Goal: Information Seeking & Learning: Learn about a topic

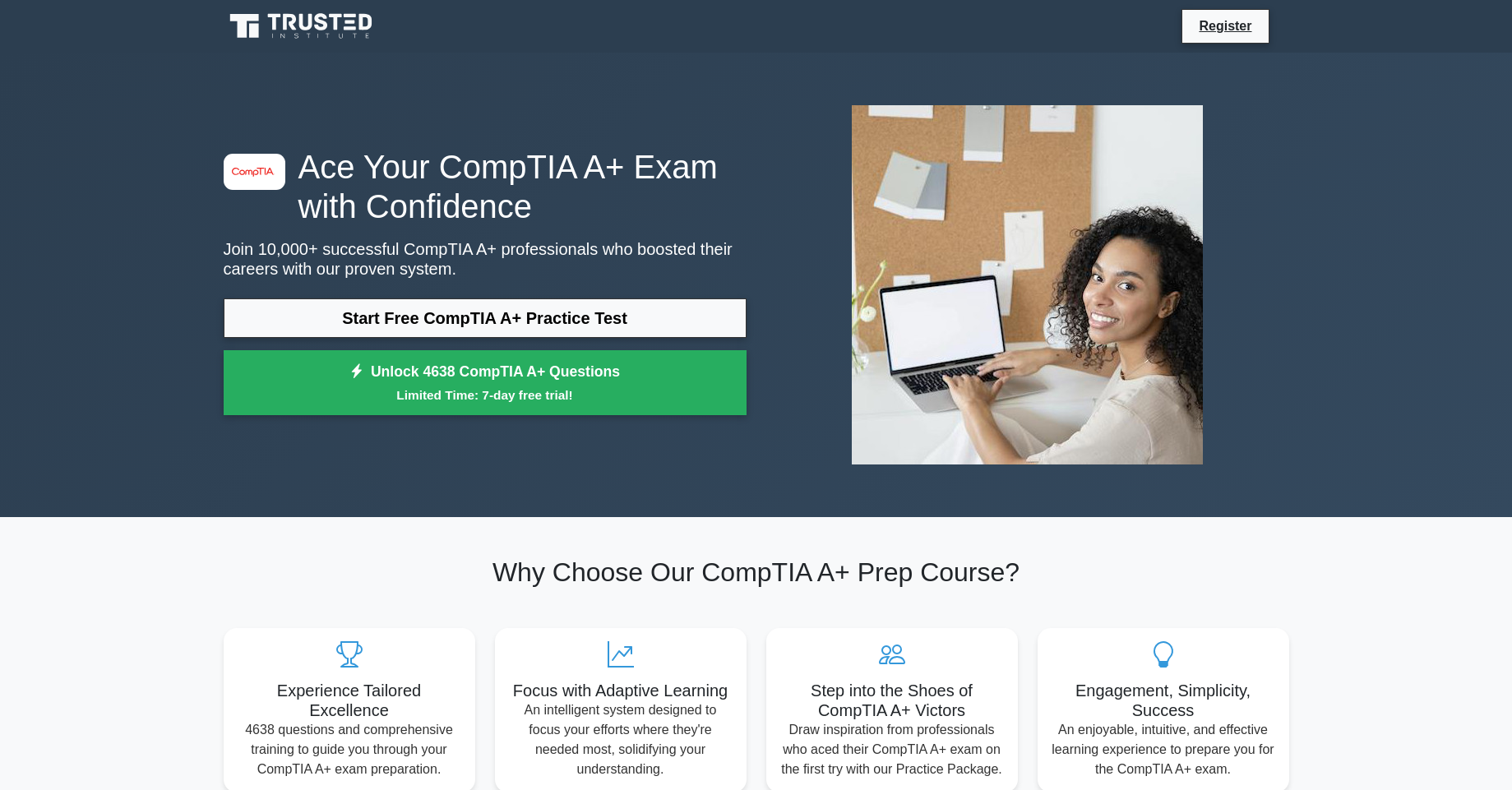
click at [556, 314] on link "Start Free CompTIA A+ Practice Test" at bounding box center [485, 317] width 523 height 39
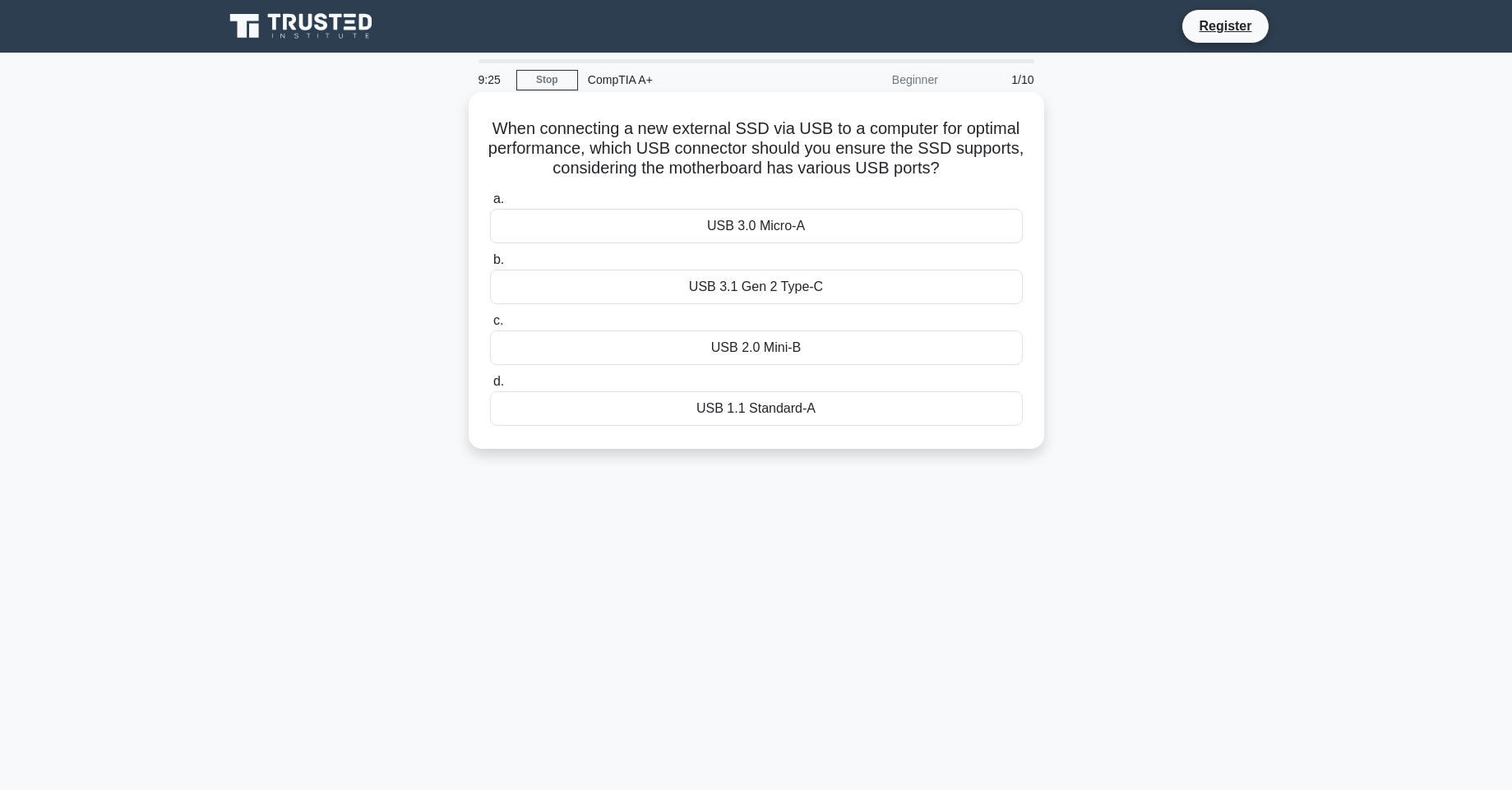
click at [867, 288] on div "USB 3.1 Gen 2 Type-C" at bounding box center [756, 287] width 533 height 35
click at [490, 266] on input "b. USB 3.1 Gen 2 Type-C" at bounding box center [490, 260] width 0 height 10
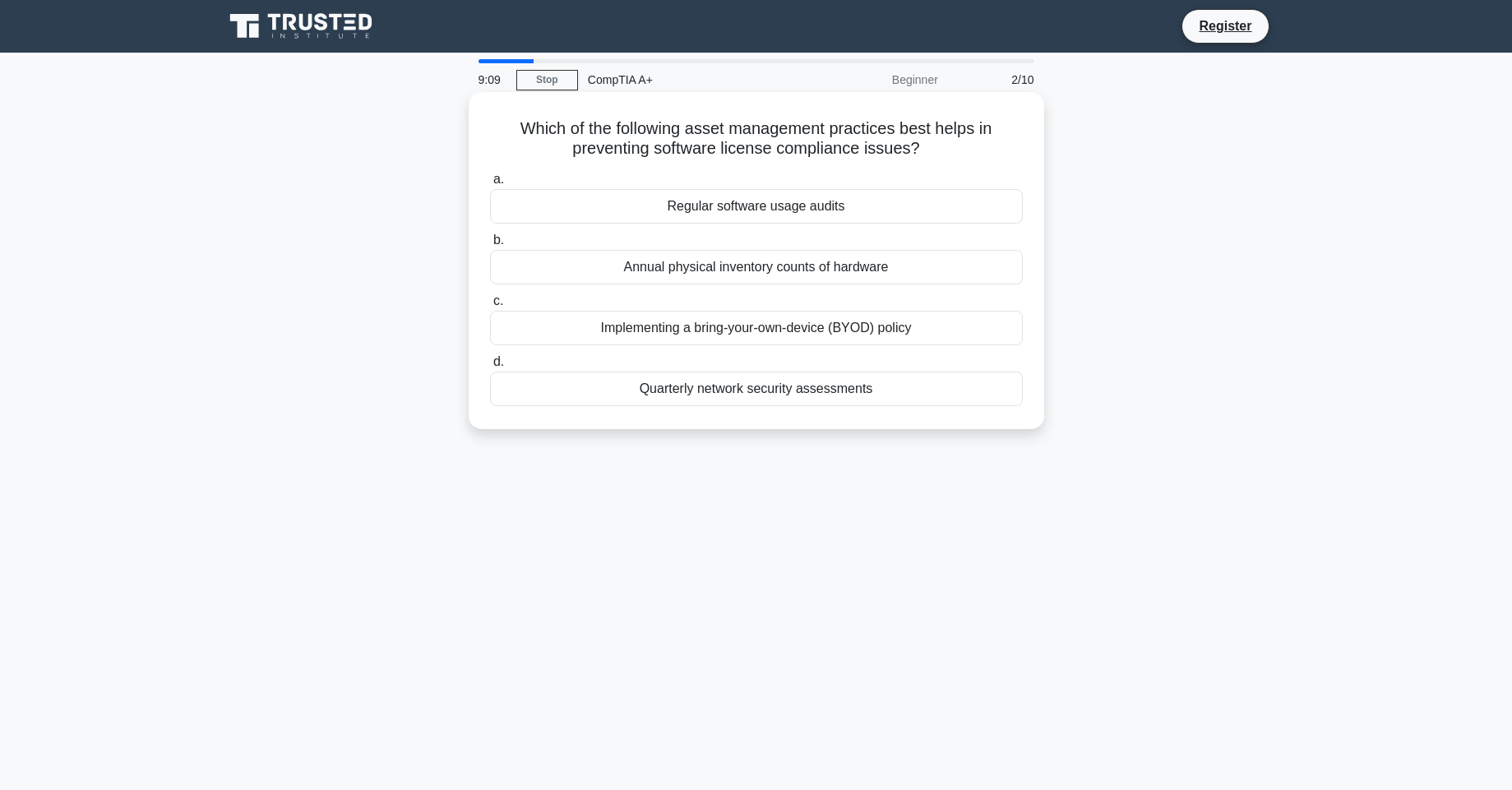
click at [782, 203] on div "Regular software usage audits" at bounding box center [756, 207] width 533 height 35
click at [490, 185] on input "a. Regular software usage audits" at bounding box center [490, 180] width 0 height 10
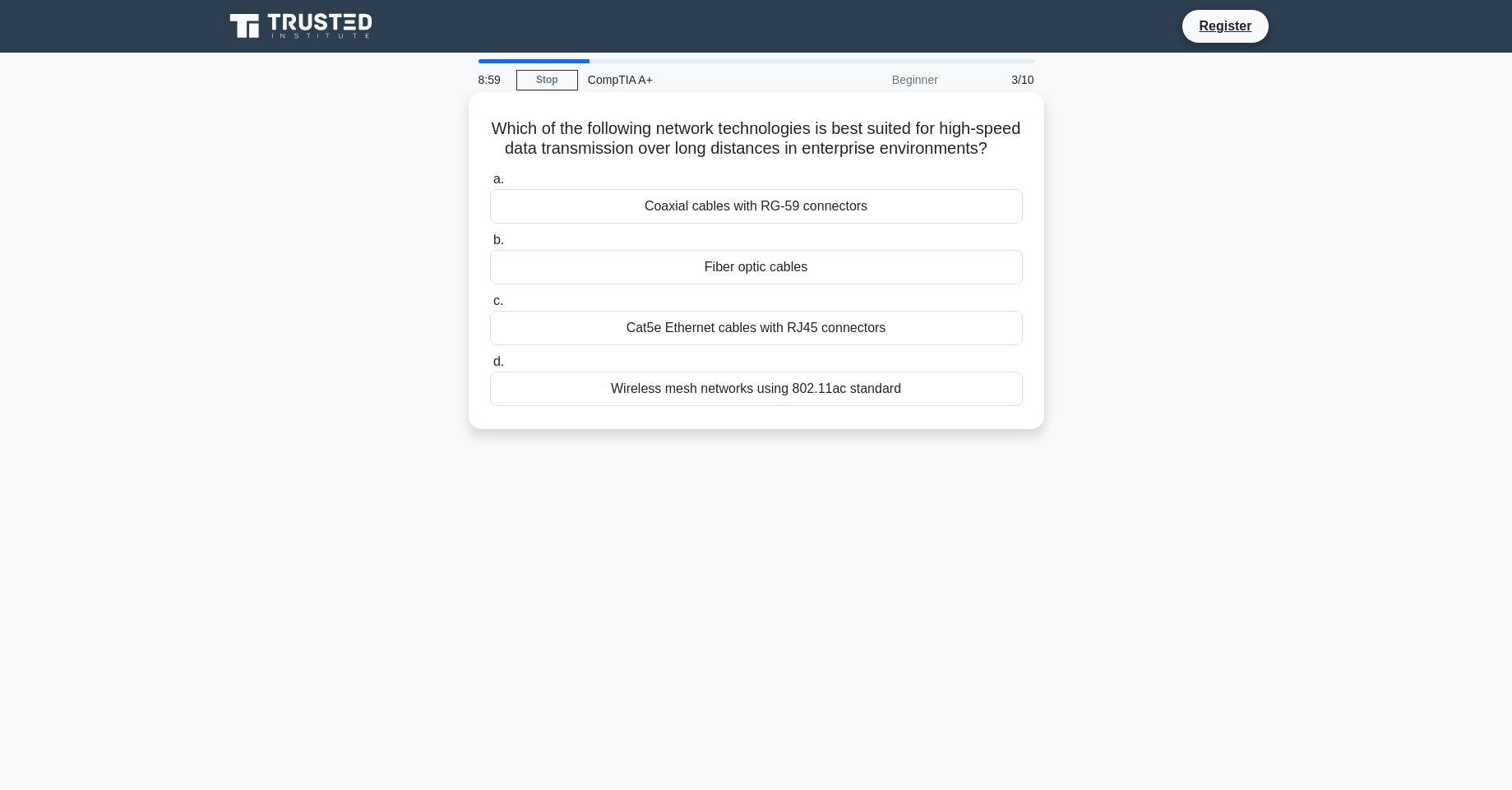
click at [779, 281] on div "Fiber optic cables" at bounding box center [756, 268] width 533 height 35
click at [490, 246] on input "b. Fiber optic cables" at bounding box center [490, 241] width 0 height 10
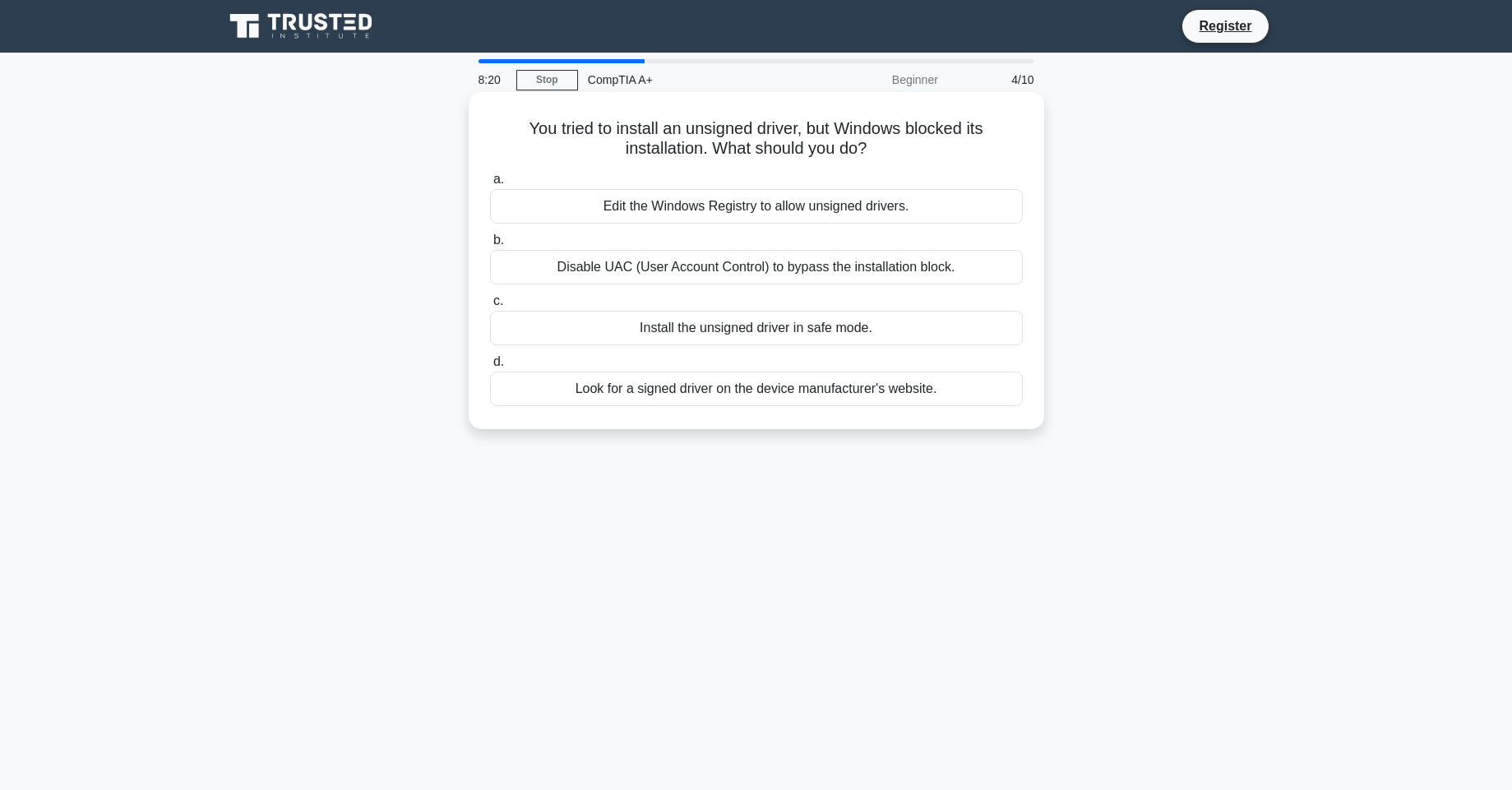
click at [904, 338] on div "Install the unsigned driver in safe mode." at bounding box center [756, 329] width 533 height 35
click at [490, 307] on input "c. Install the unsigned driver in safe mode." at bounding box center [490, 302] width 0 height 10
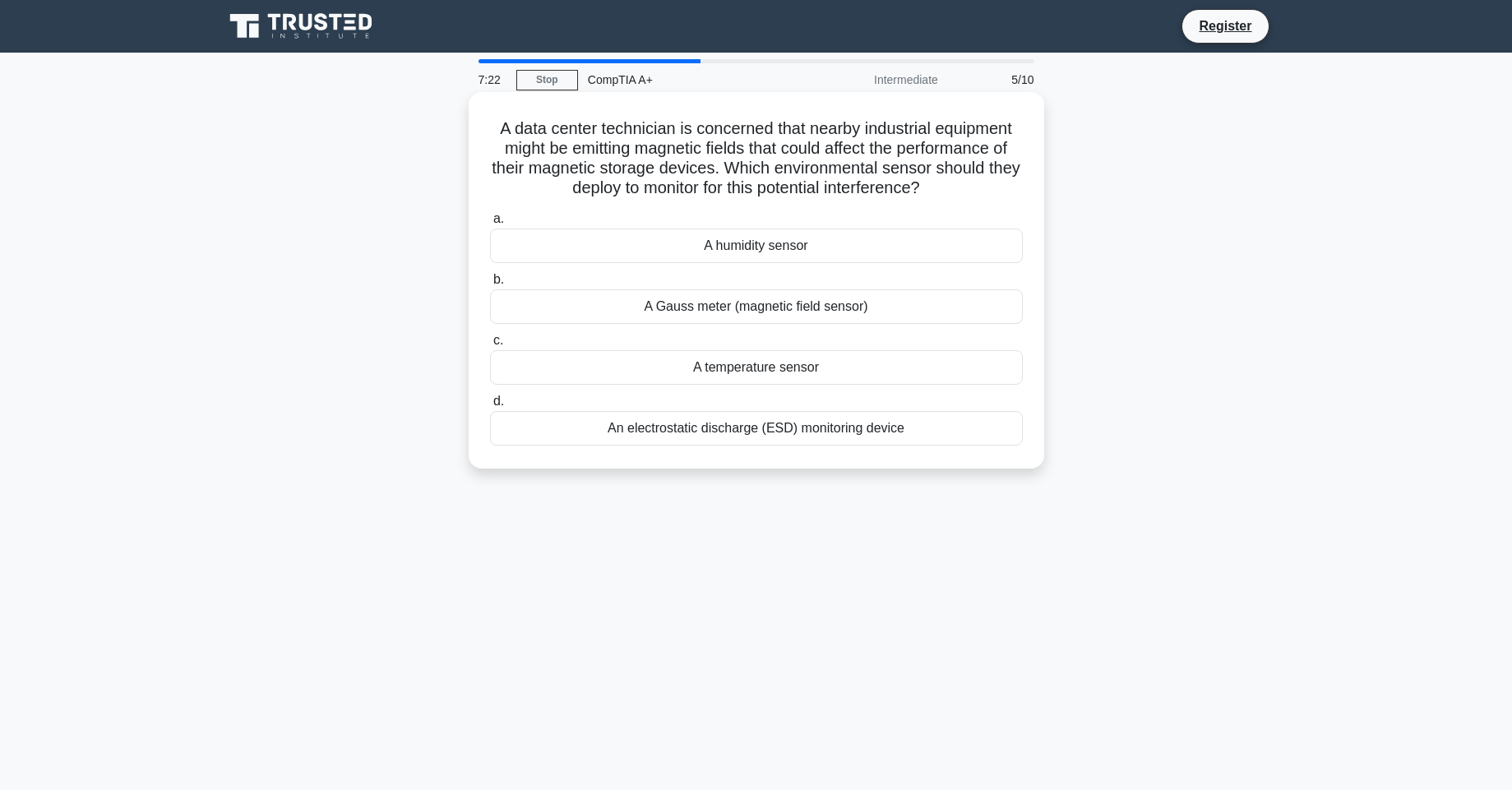
click at [876, 289] on label "b. A Gauss meter (magnetic field sensor)" at bounding box center [756, 296] width 533 height 54
click at [490, 285] on input "b. A Gauss meter (magnetic field sensor)" at bounding box center [490, 280] width 0 height 10
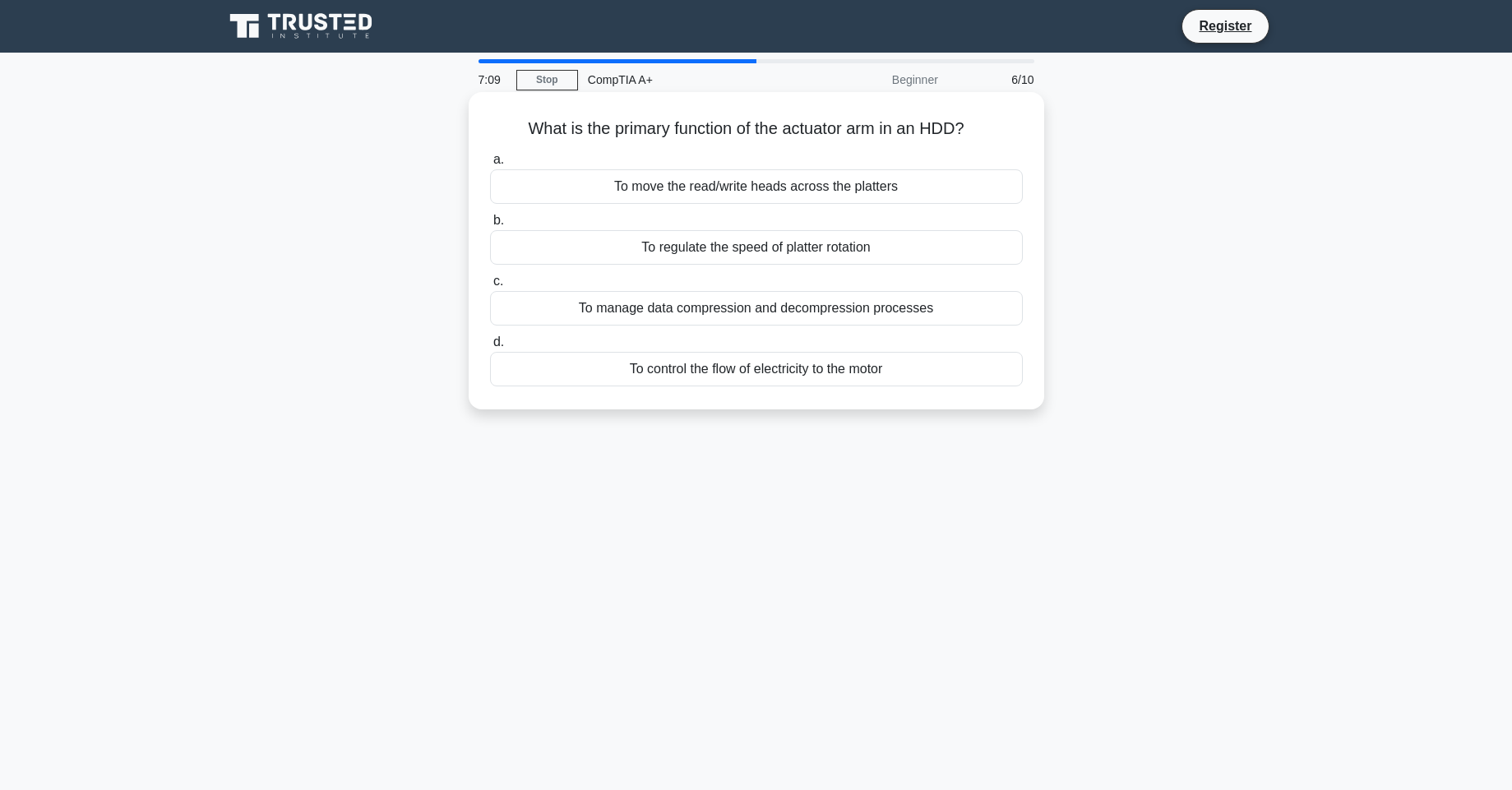
click at [783, 183] on div "To move the read/write heads across the platters" at bounding box center [756, 187] width 533 height 35
click at [490, 165] on input "a. To move the read/write heads across the platters" at bounding box center [490, 160] width 0 height 10
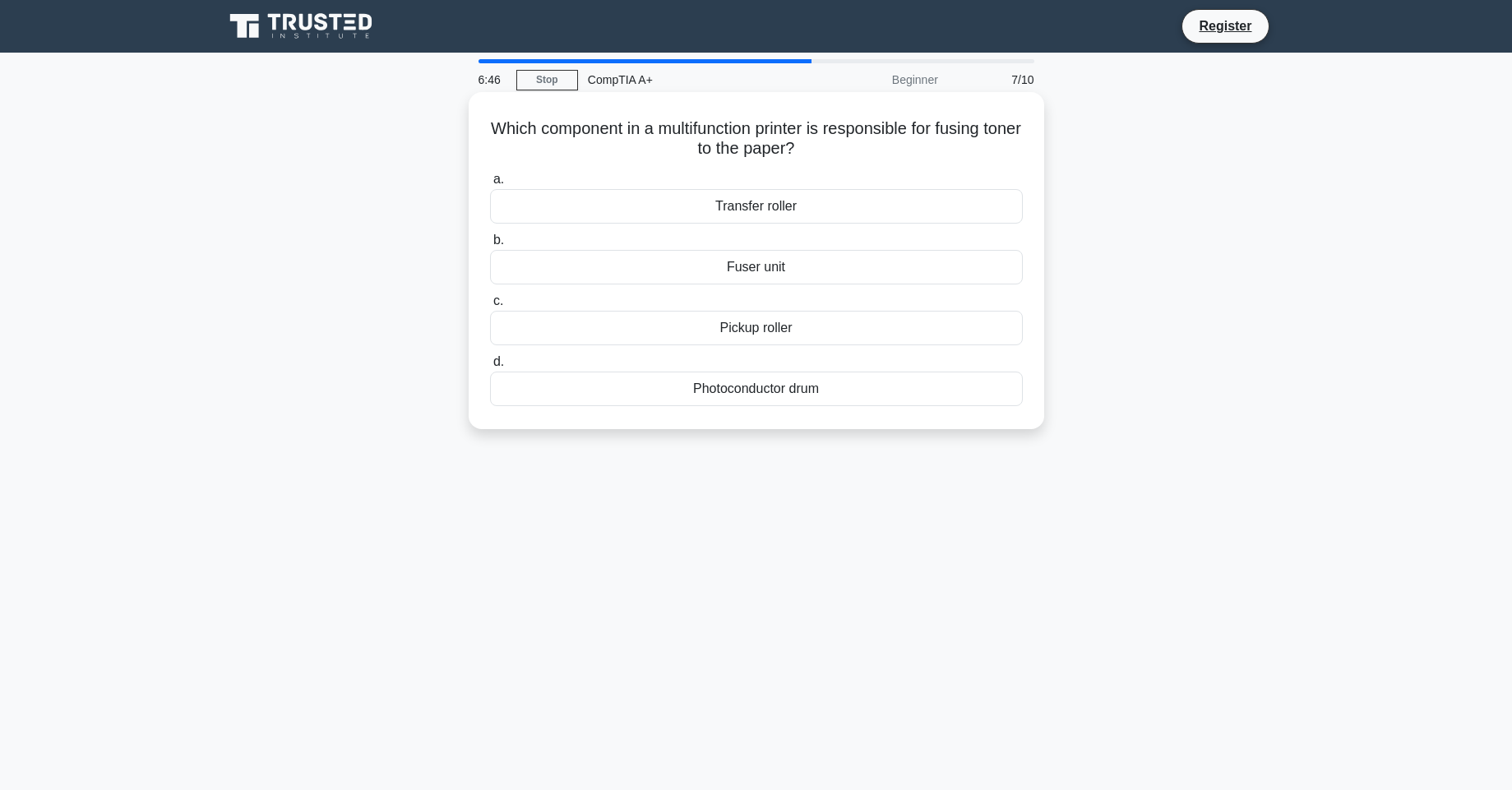
click at [812, 330] on div "Pickup roller" at bounding box center [756, 329] width 533 height 35
click at [490, 307] on input "c. Pickup roller" at bounding box center [490, 302] width 0 height 10
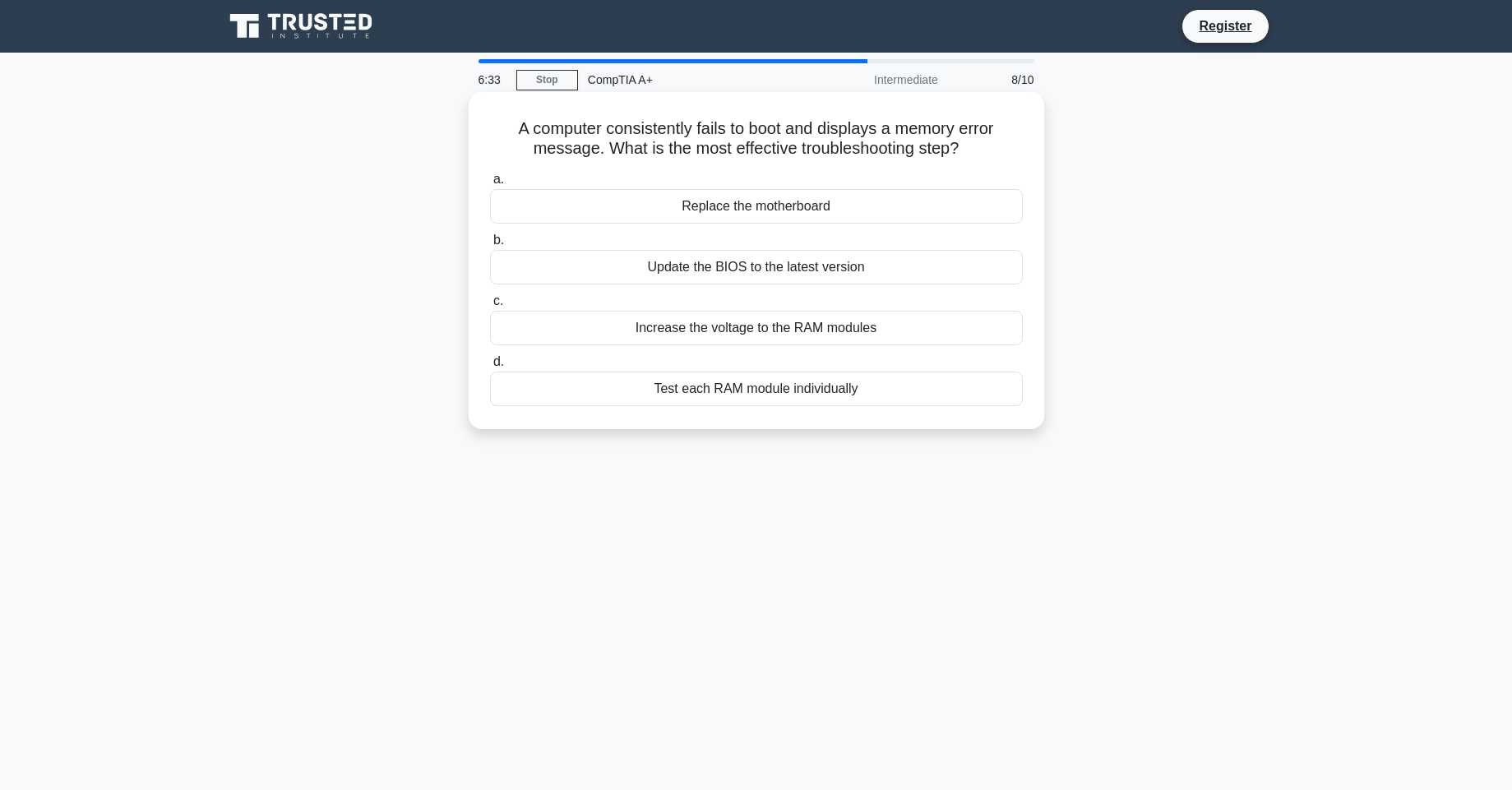
click at [813, 399] on div "Test each RAM module individually" at bounding box center [756, 389] width 533 height 35
click at [490, 368] on input "d. Test each RAM module individually" at bounding box center [490, 362] width 0 height 10
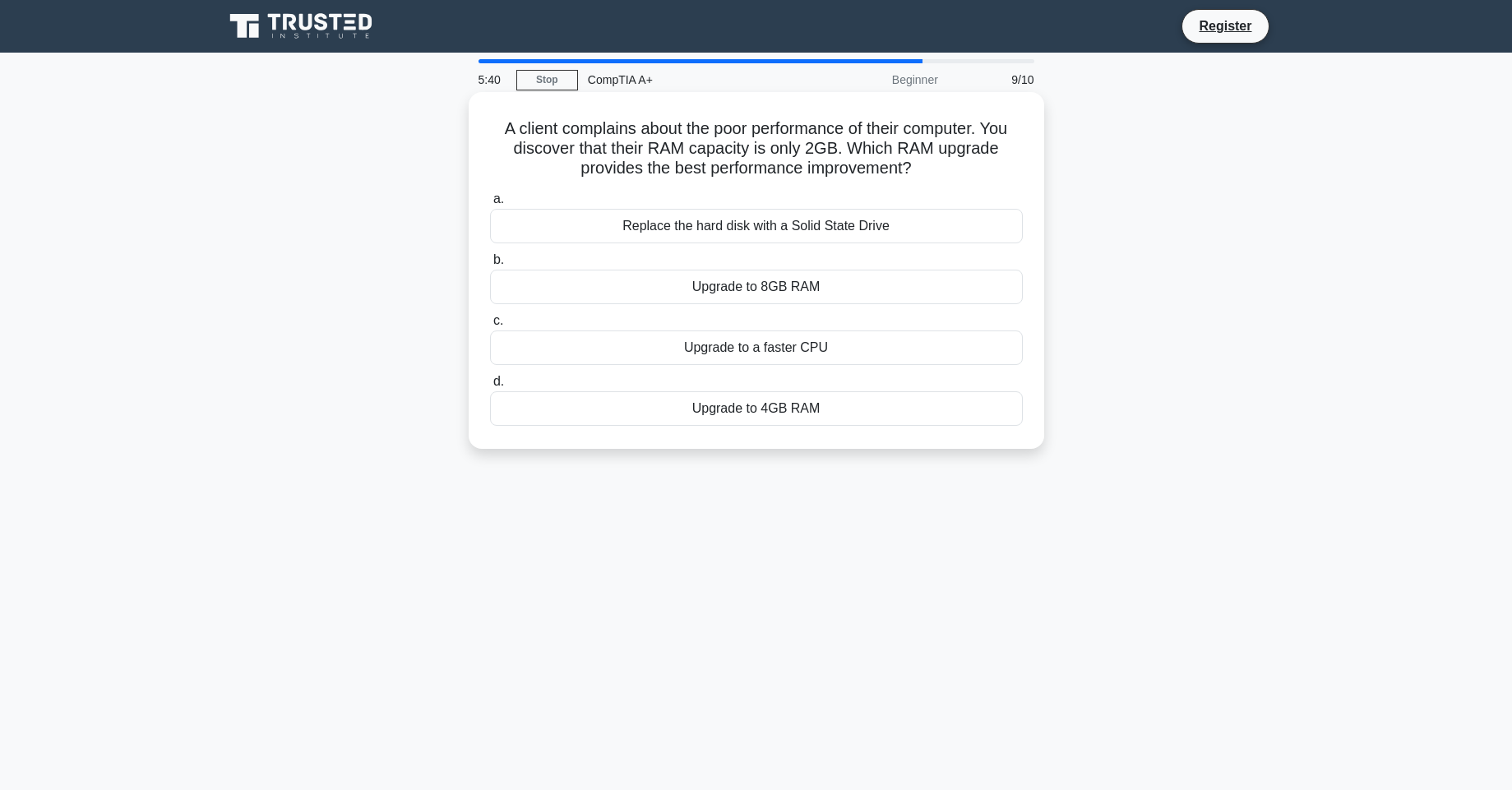
click at [815, 233] on div "Replace the hard disk with a Solid State Drive" at bounding box center [756, 226] width 533 height 35
click at [490, 205] on input "a. Replace the hard disk with a Solid State Drive" at bounding box center [490, 199] width 0 height 10
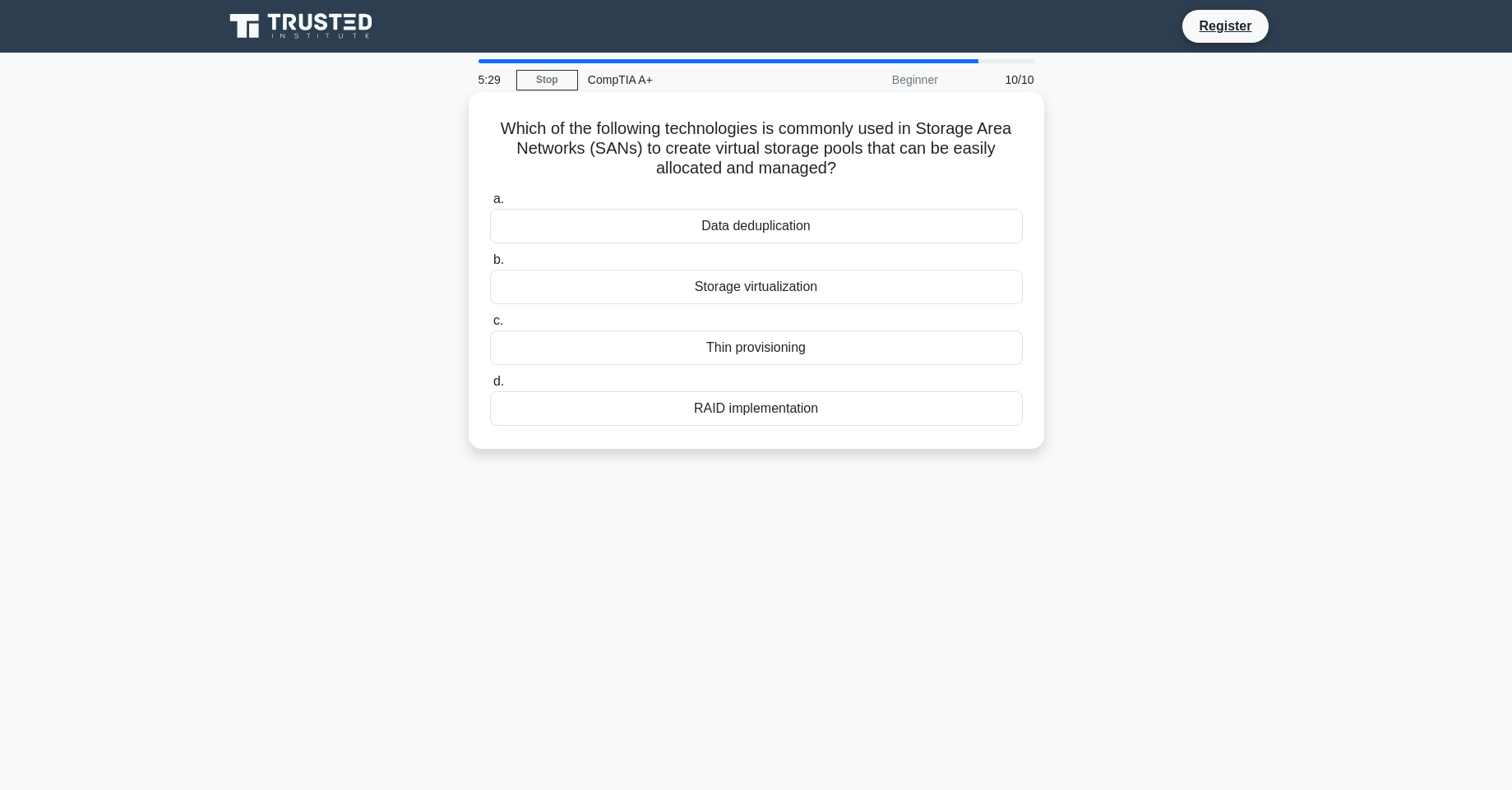
click at [810, 416] on div "RAID implementation" at bounding box center [756, 408] width 533 height 35
click at [490, 388] on input "d. RAID implementation" at bounding box center [490, 382] width 0 height 10
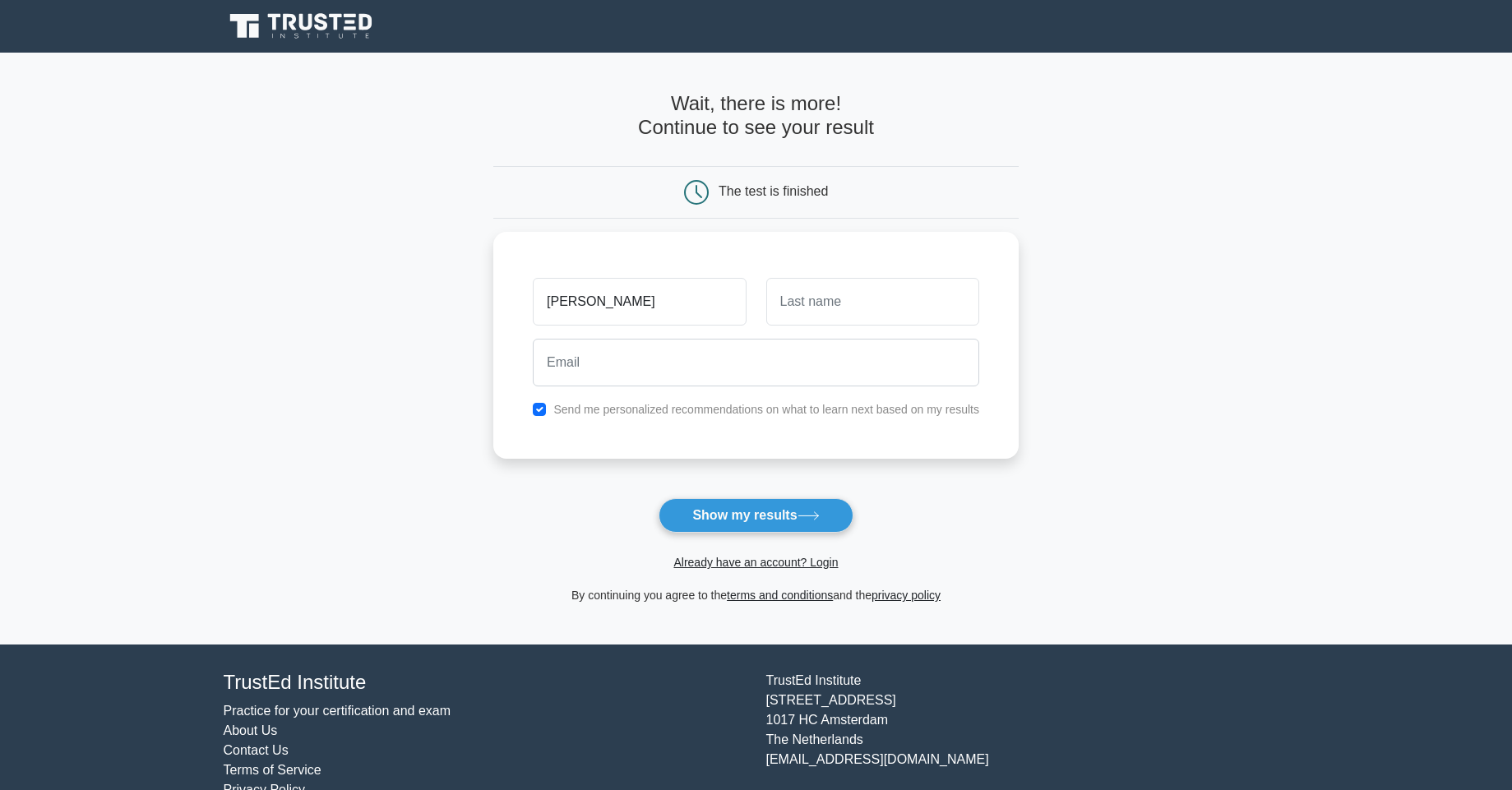
type input "Muneer"
type input "m"
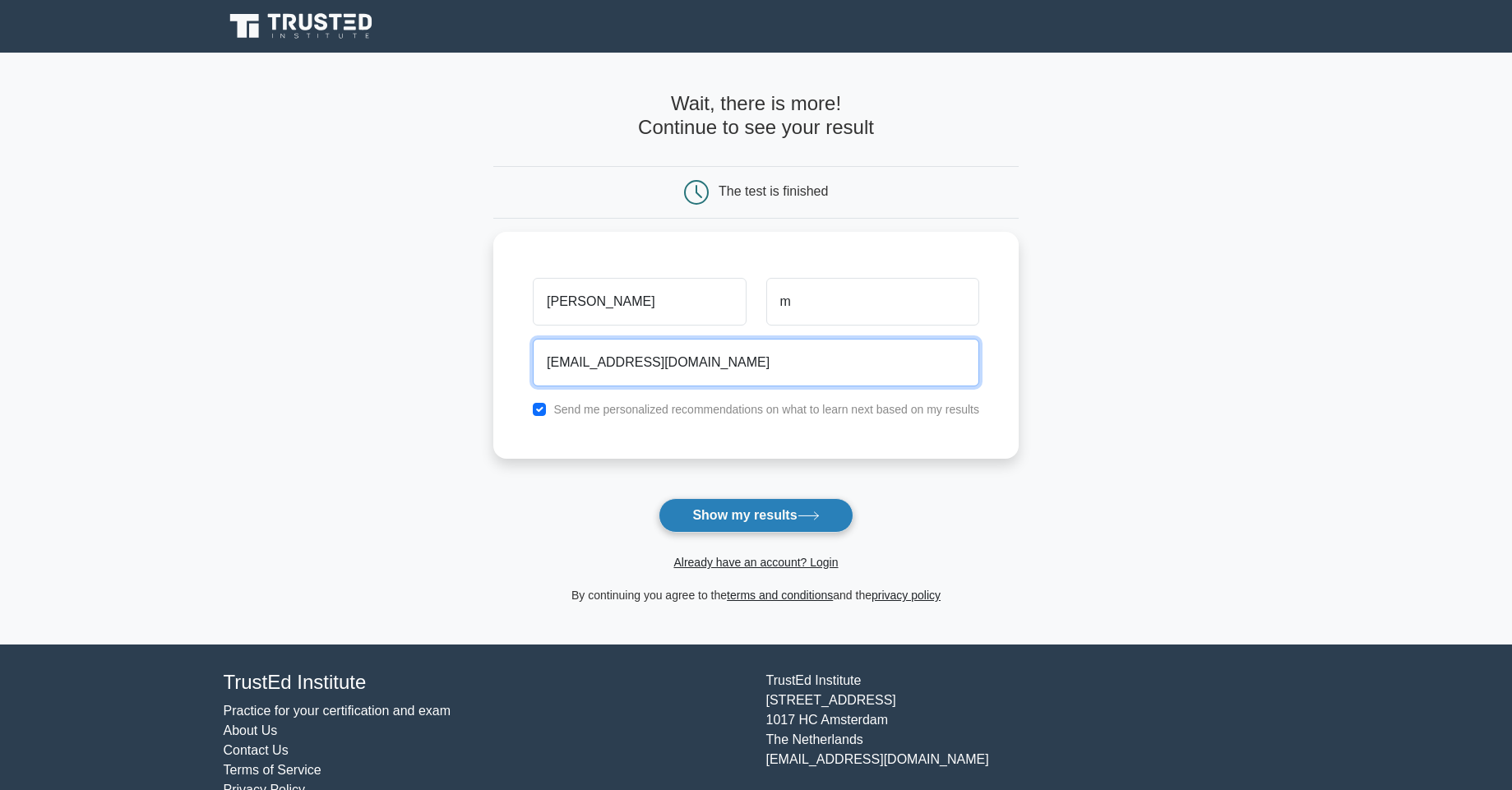
type input "muneermujeeb32@gmail.com"
click at [807, 525] on button "Show my results" at bounding box center [755, 515] width 194 height 35
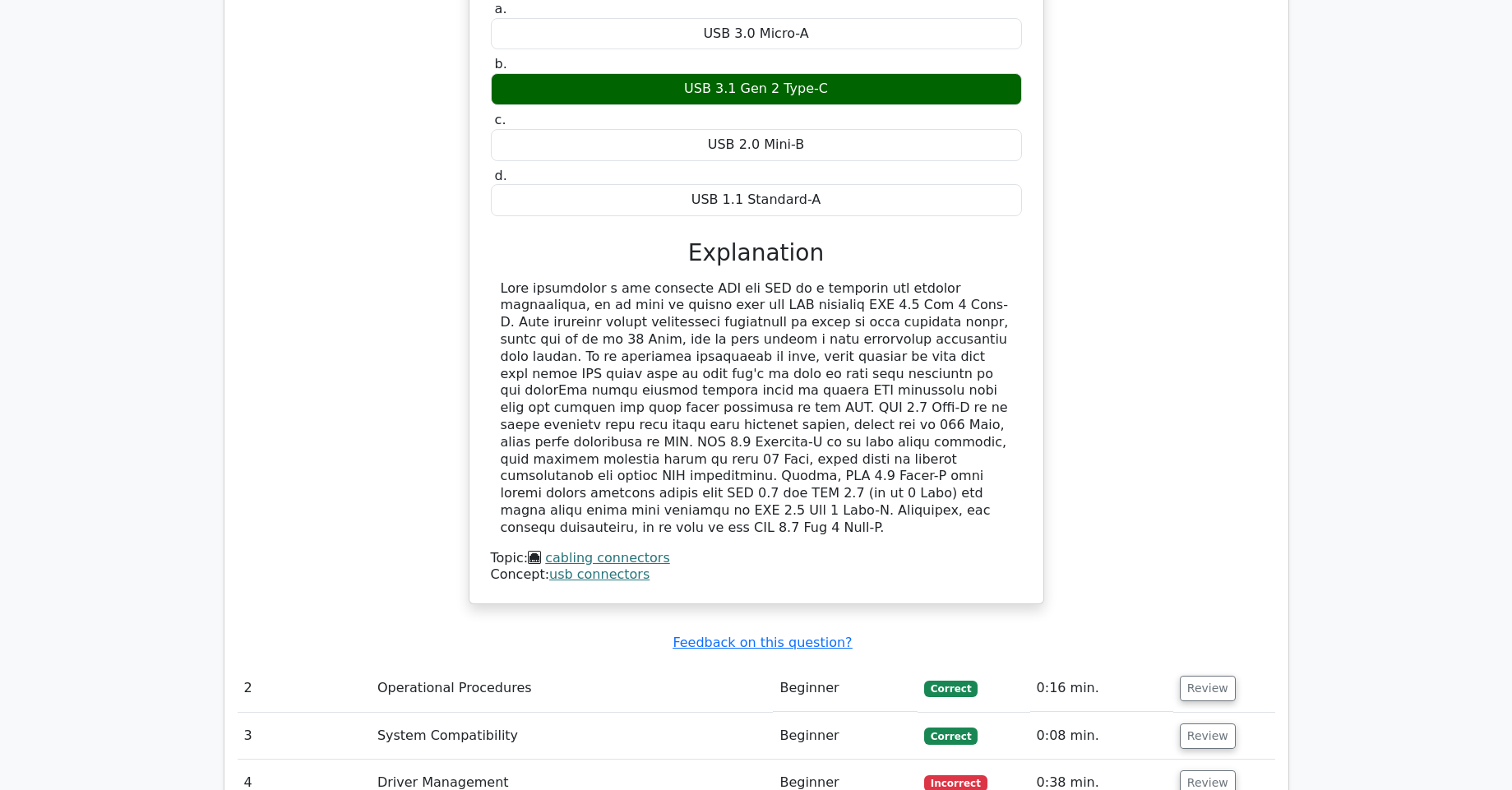
scroll to position [1677, 0]
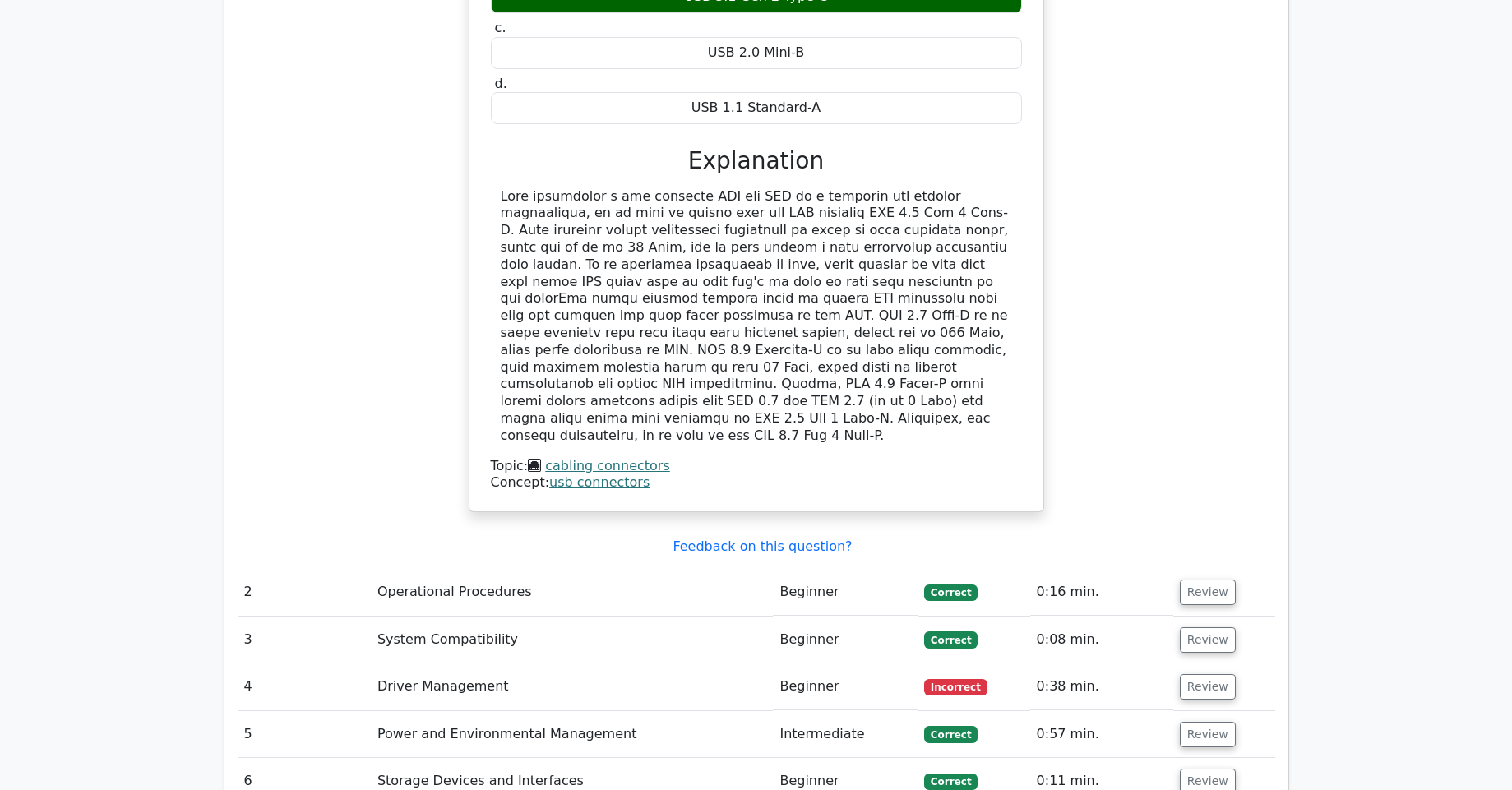
click at [960, 585] on span "Correct" at bounding box center [950, 593] width 53 height 17
click at [1210, 674] on button "Review" at bounding box center [1208, 687] width 56 height 25
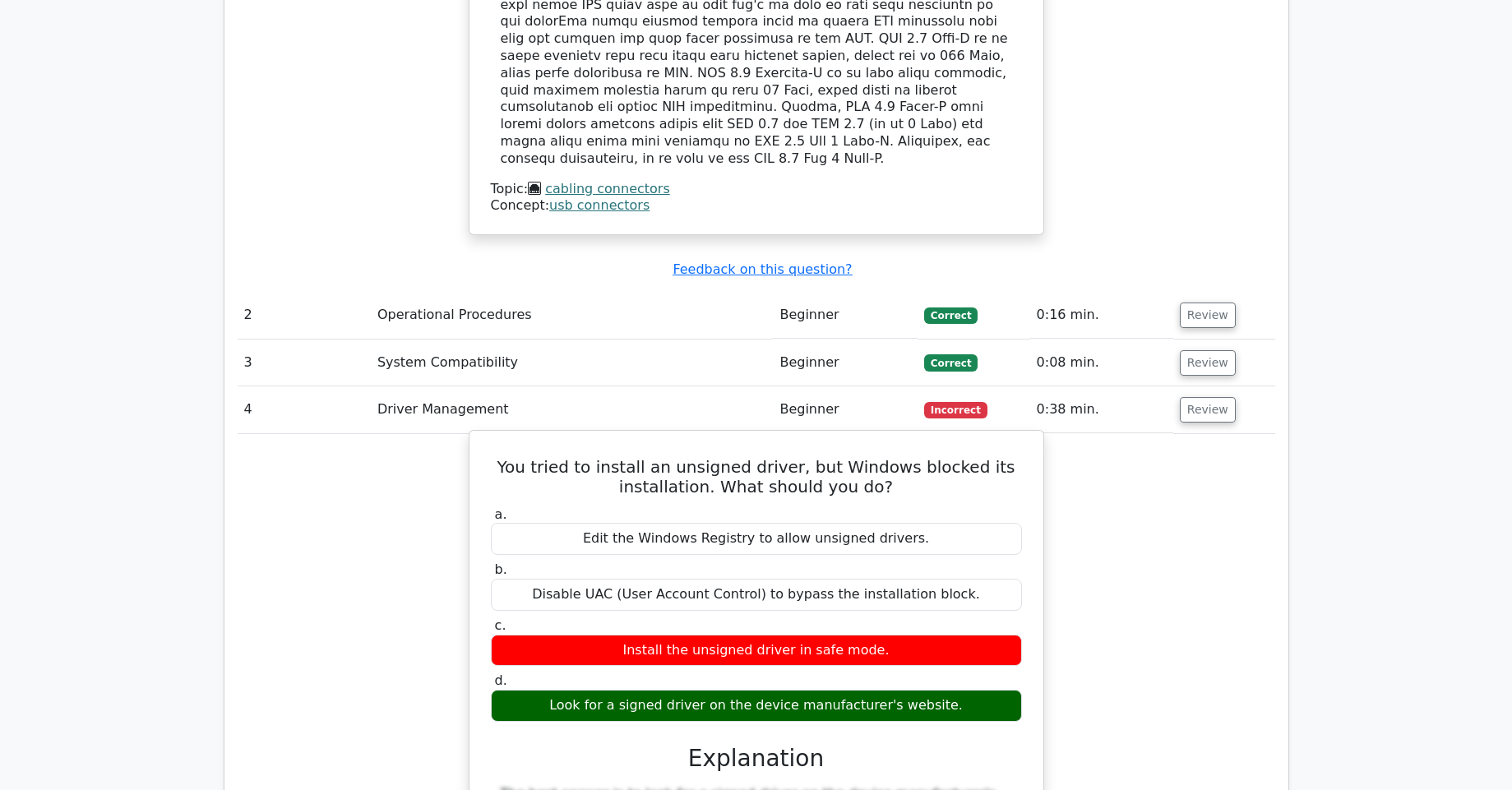
scroll to position [1974, 0]
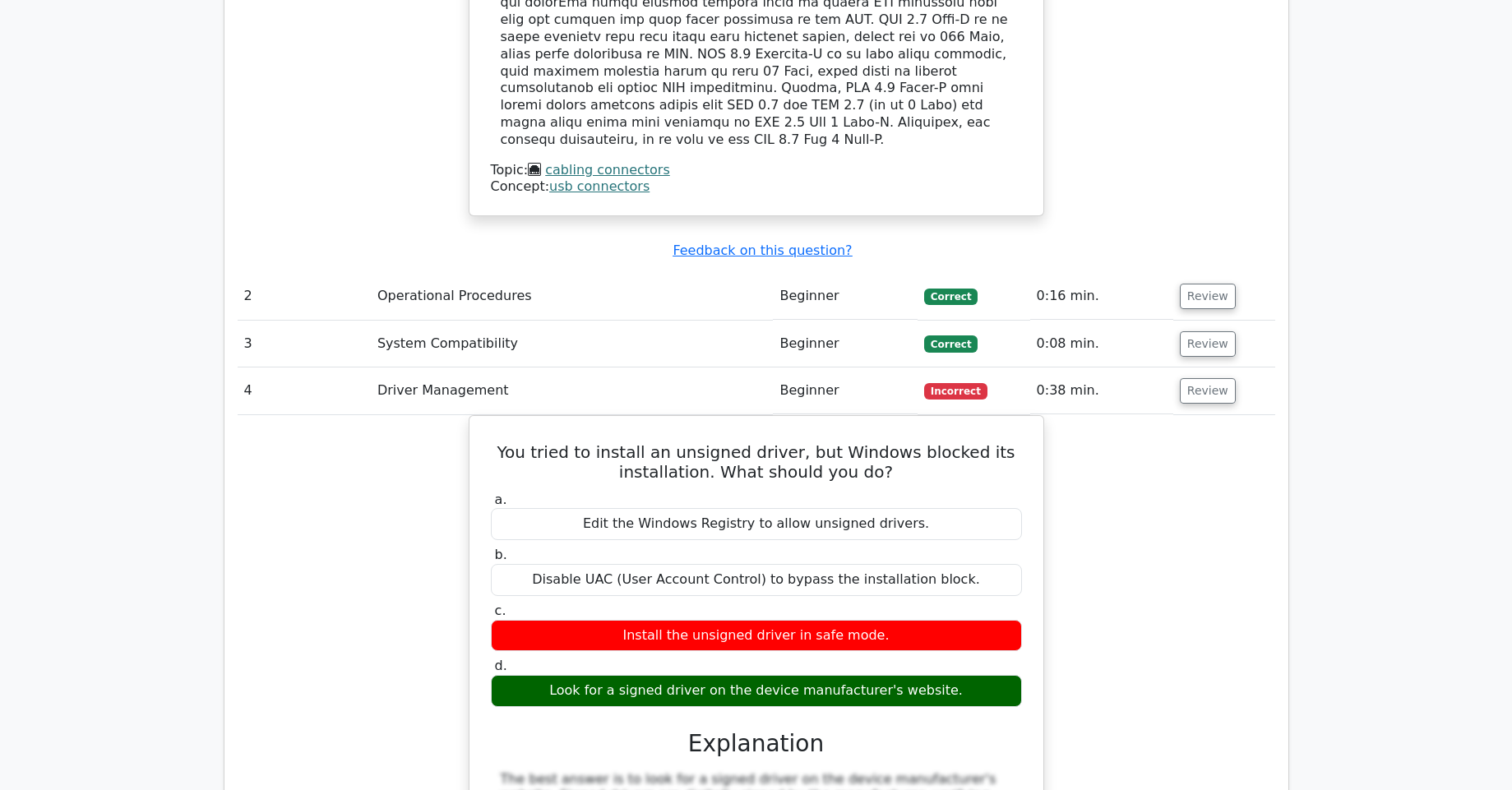
click at [1136, 368] on td "0:38 min." at bounding box center [1101, 391] width 143 height 47
click at [1181, 378] on button "Review" at bounding box center [1208, 390] width 56 height 25
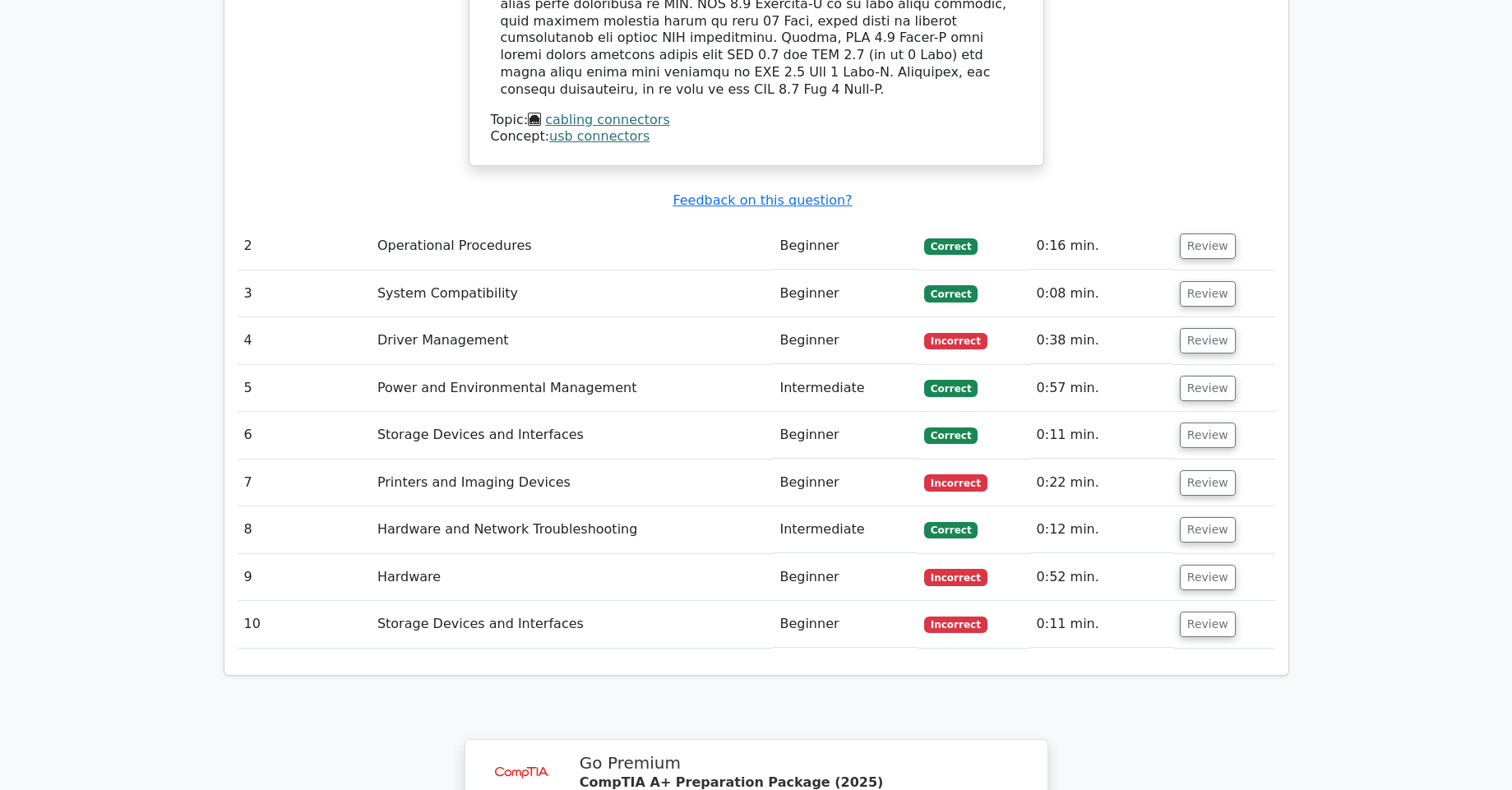
scroll to position [2072, 0]
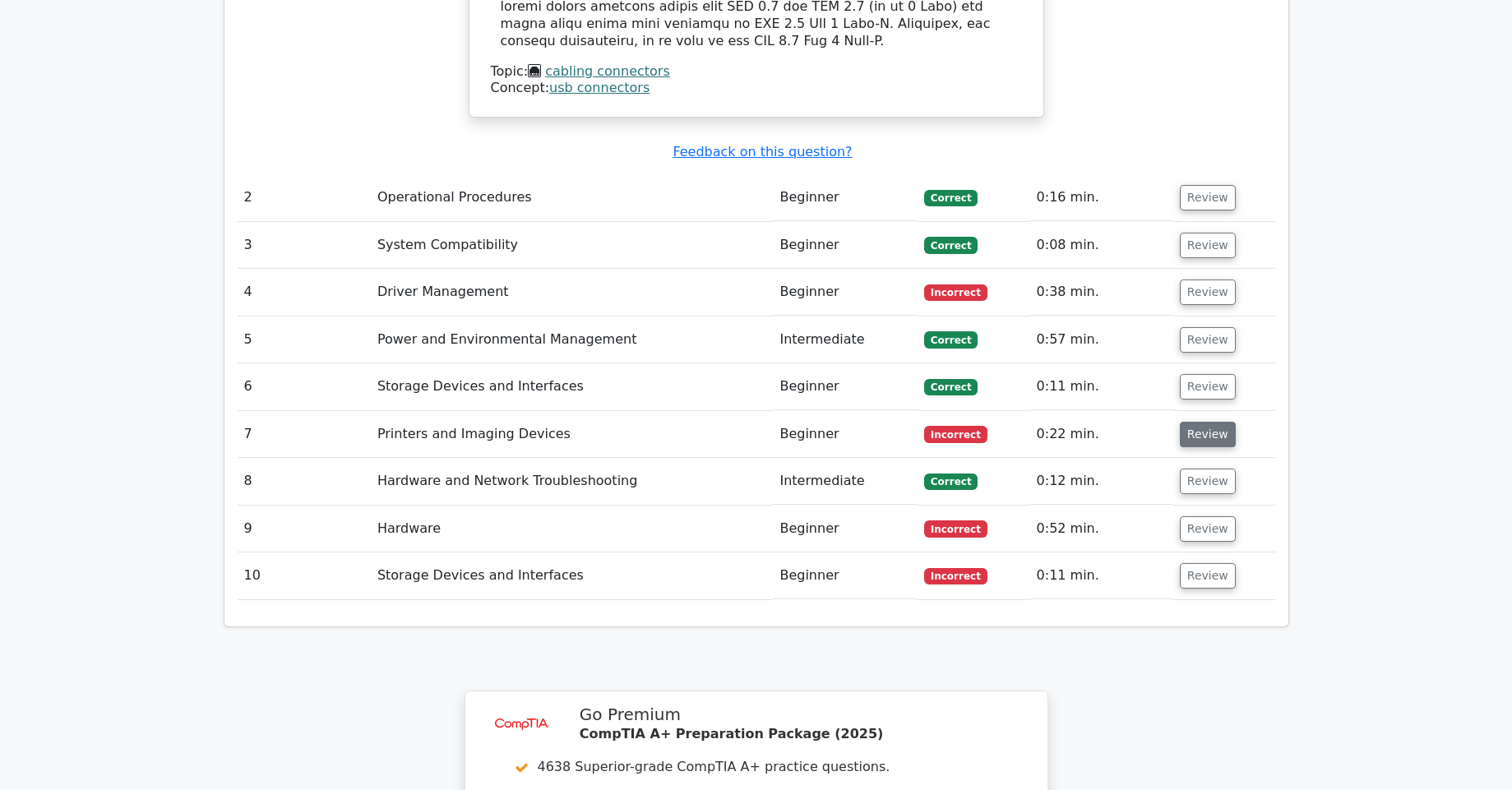
click at [1194, 422] on button "Review" at bounding box center [1208, 434] width 56 height 25
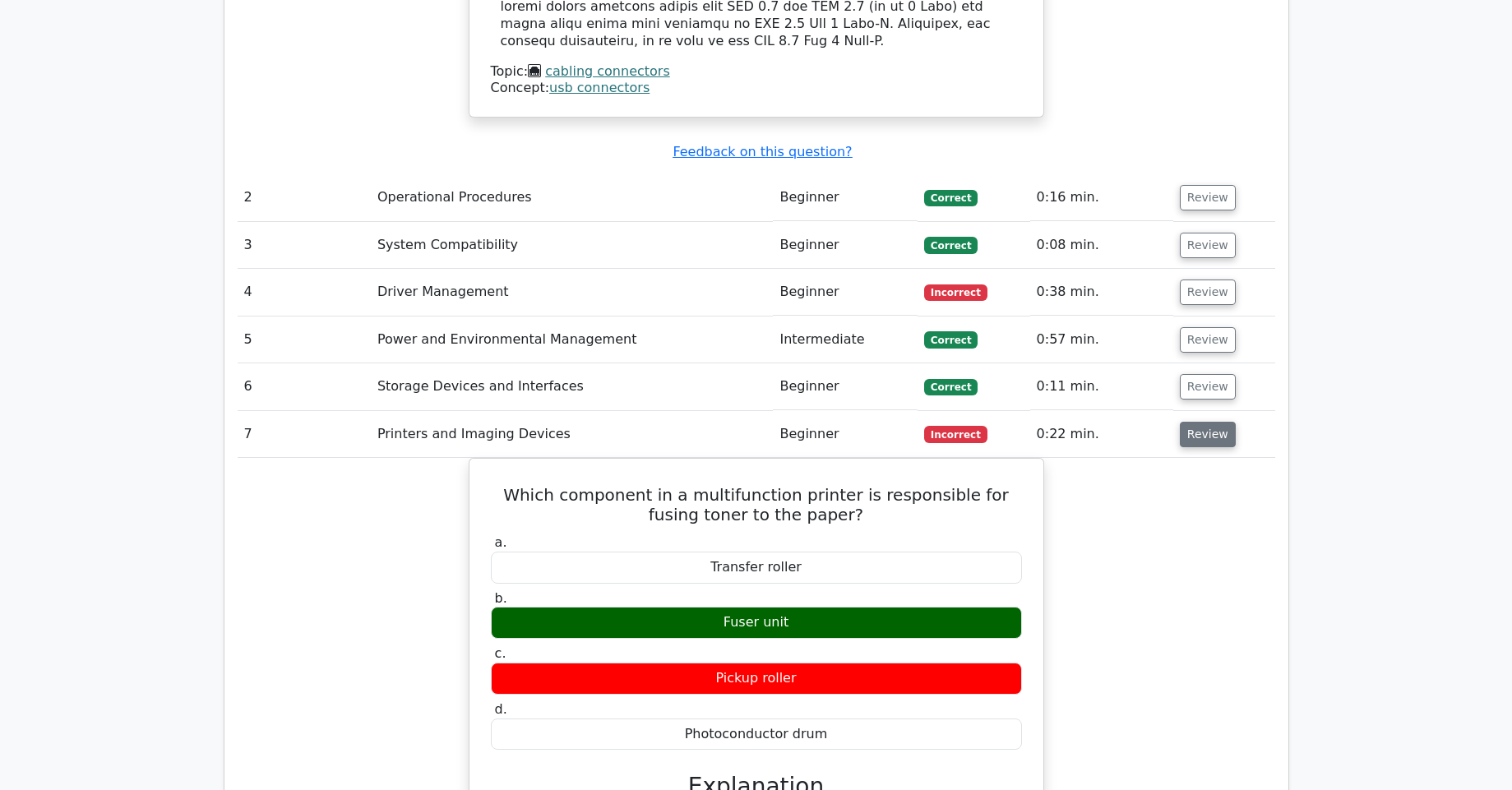
click at [1202, 422] on button "Review" at bounding box center [1208, 434] width 56 height 25
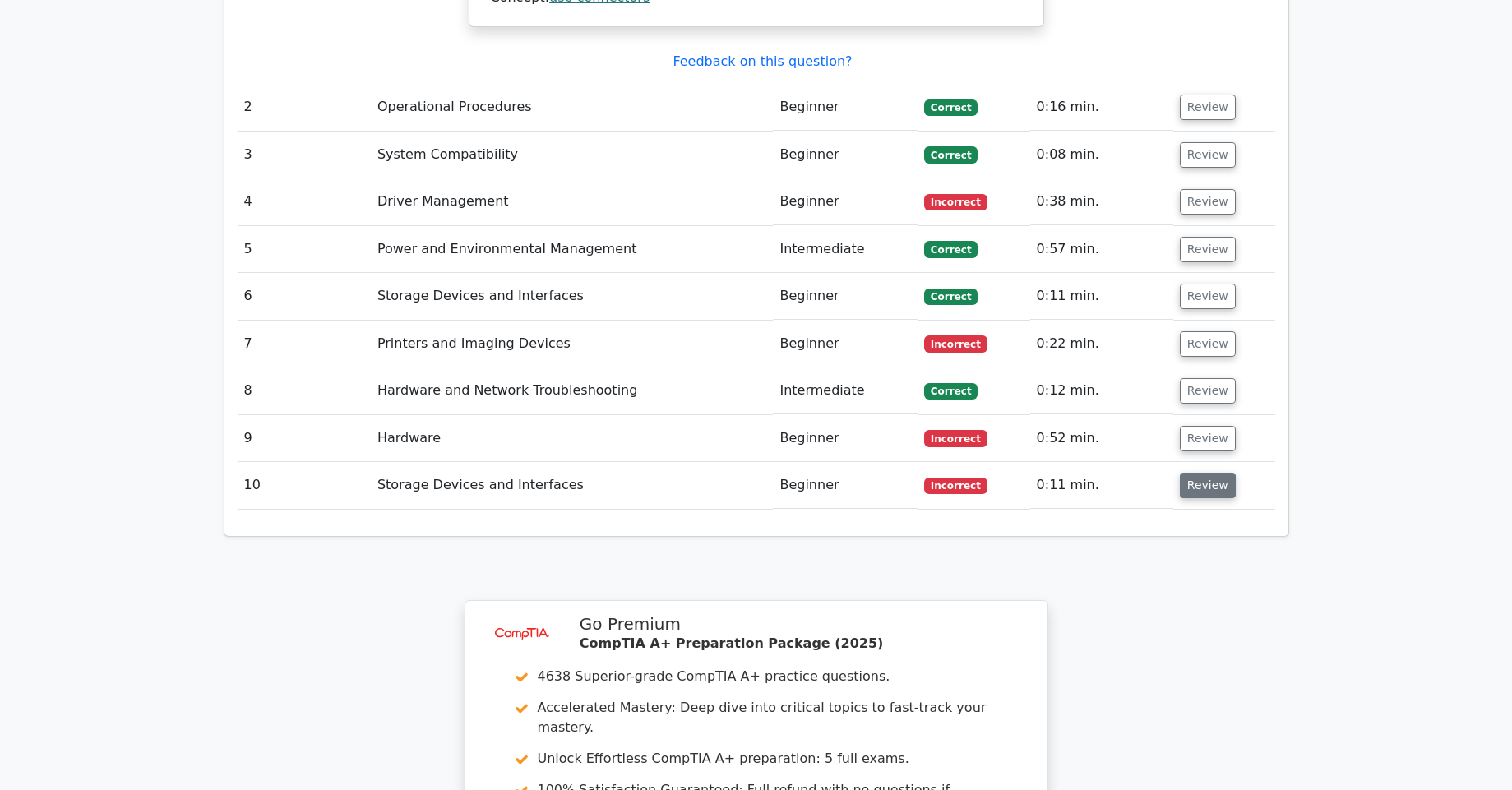
scroll to position [2171, 0]
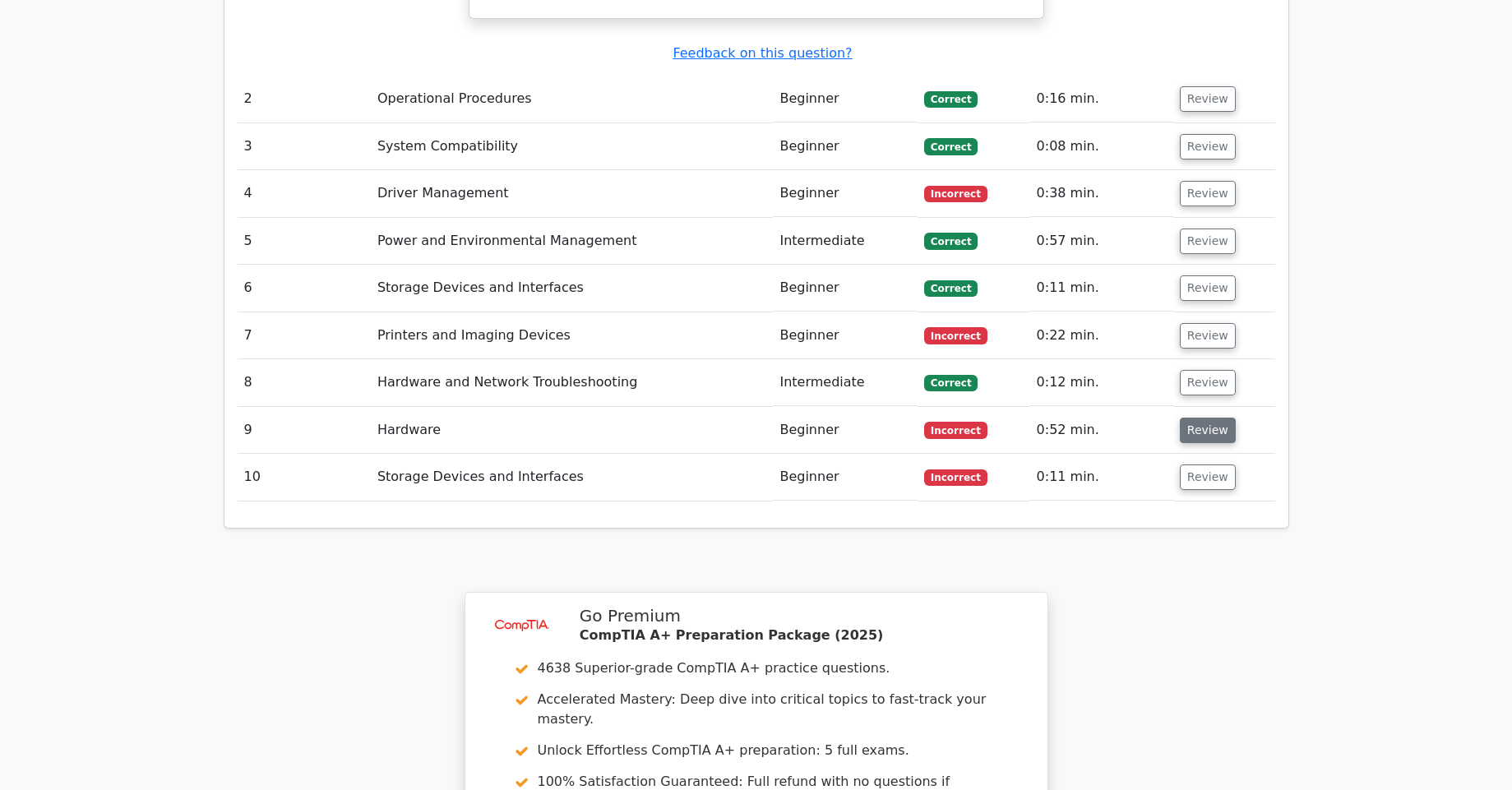
click at [1196, 418] on button "Review" at bounding box center [1208, 430] width 56 height 25
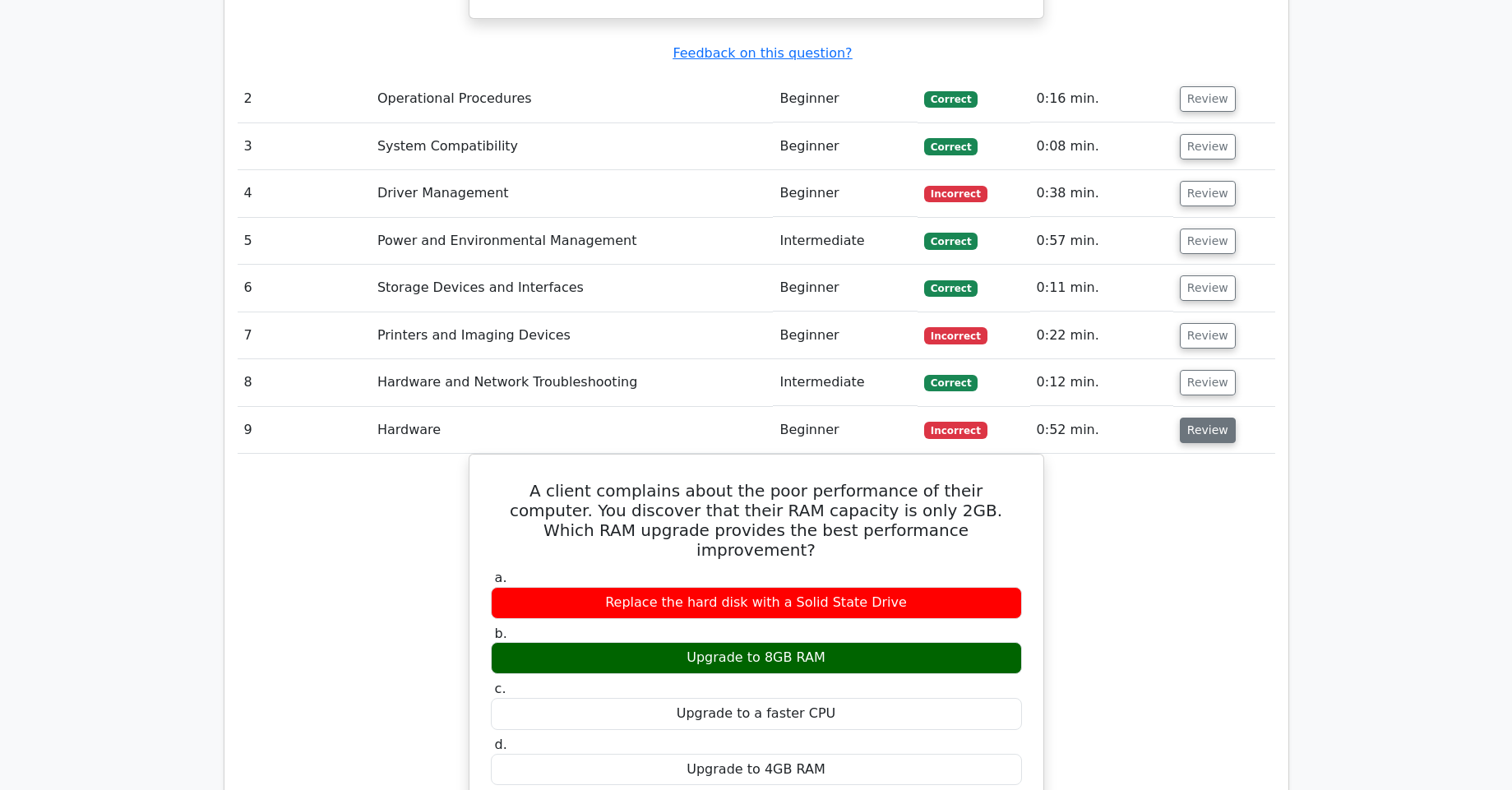
click at [1196, 418] on button "Review" at bounding box center [1208, 430] width 56 height 25
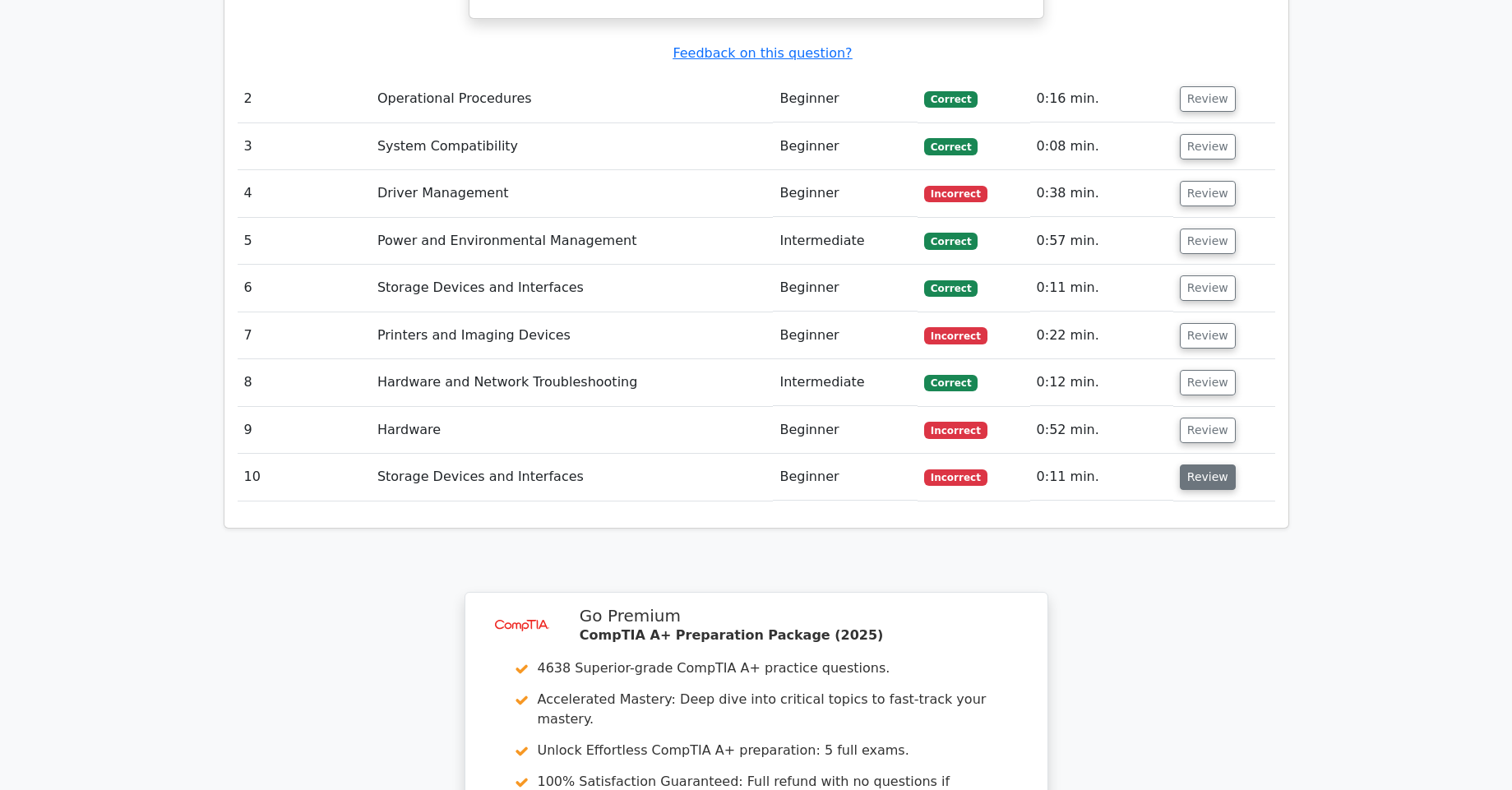
click at [1197, 465] on button "Review" at bounding box center [1208, 477] width 56 height 25
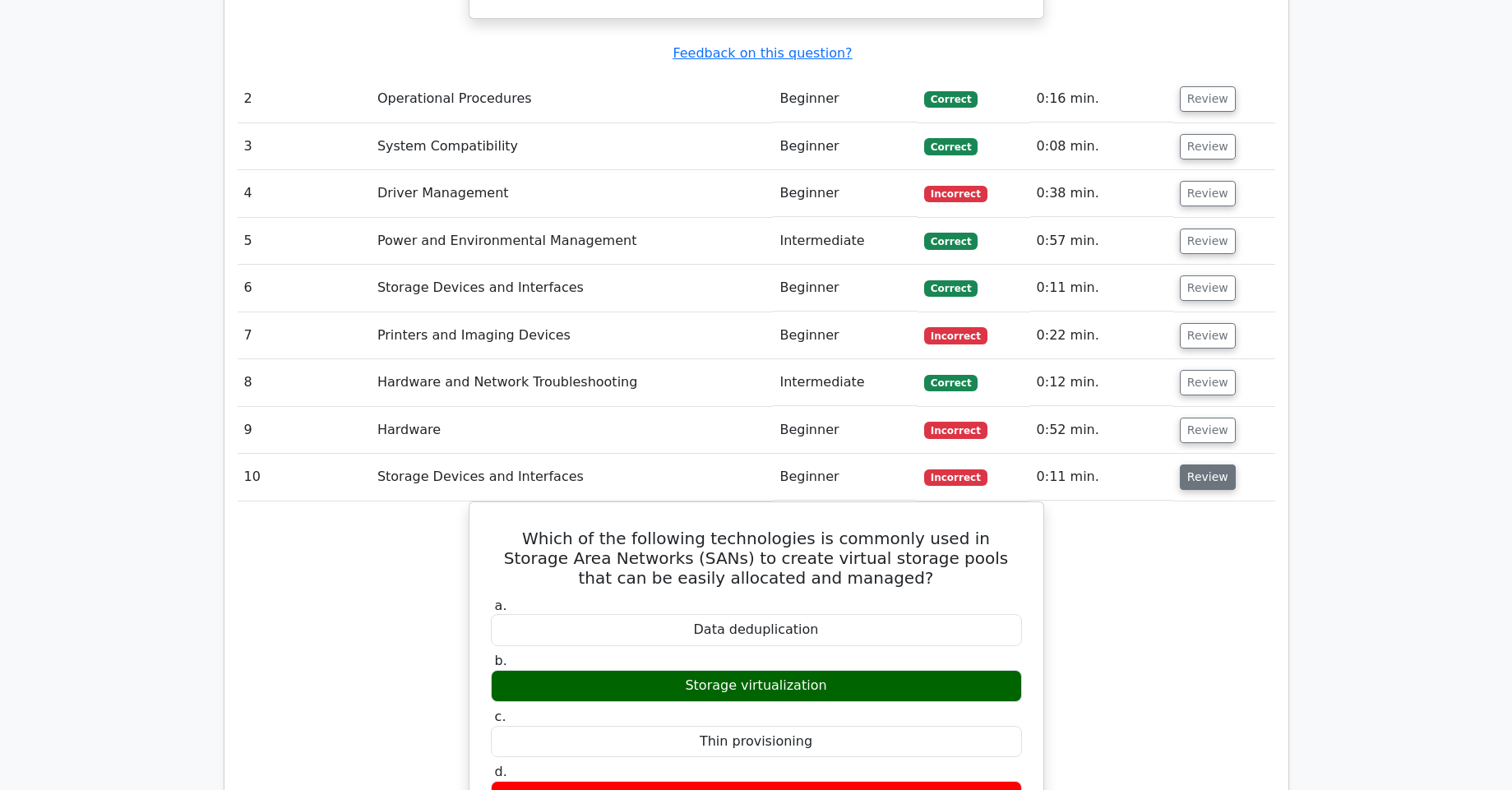
click at [1197, 465] on button "Review" at bounding box center [1208, 477] width 56 height 25
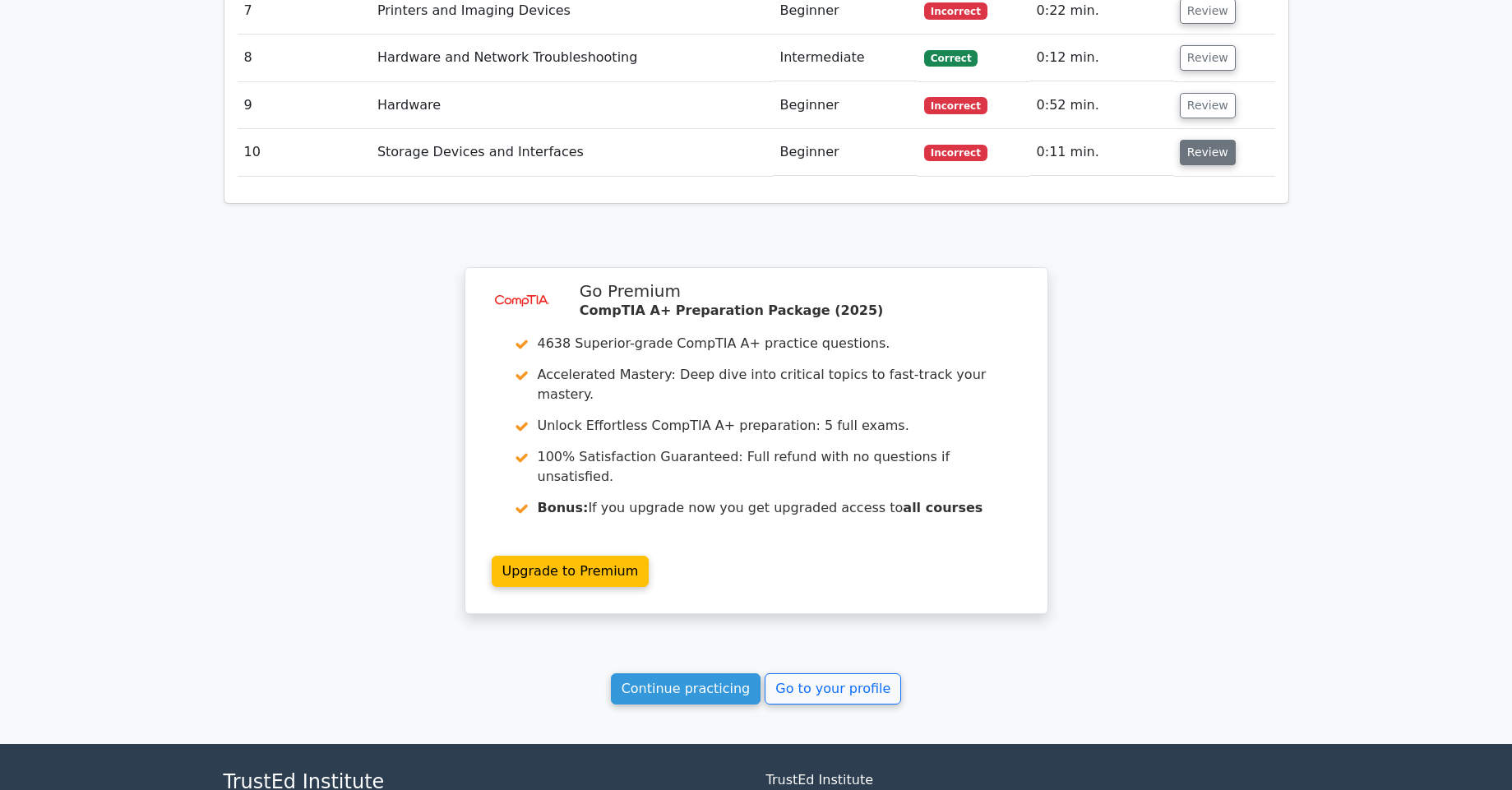
scroll to position [2523, 0]
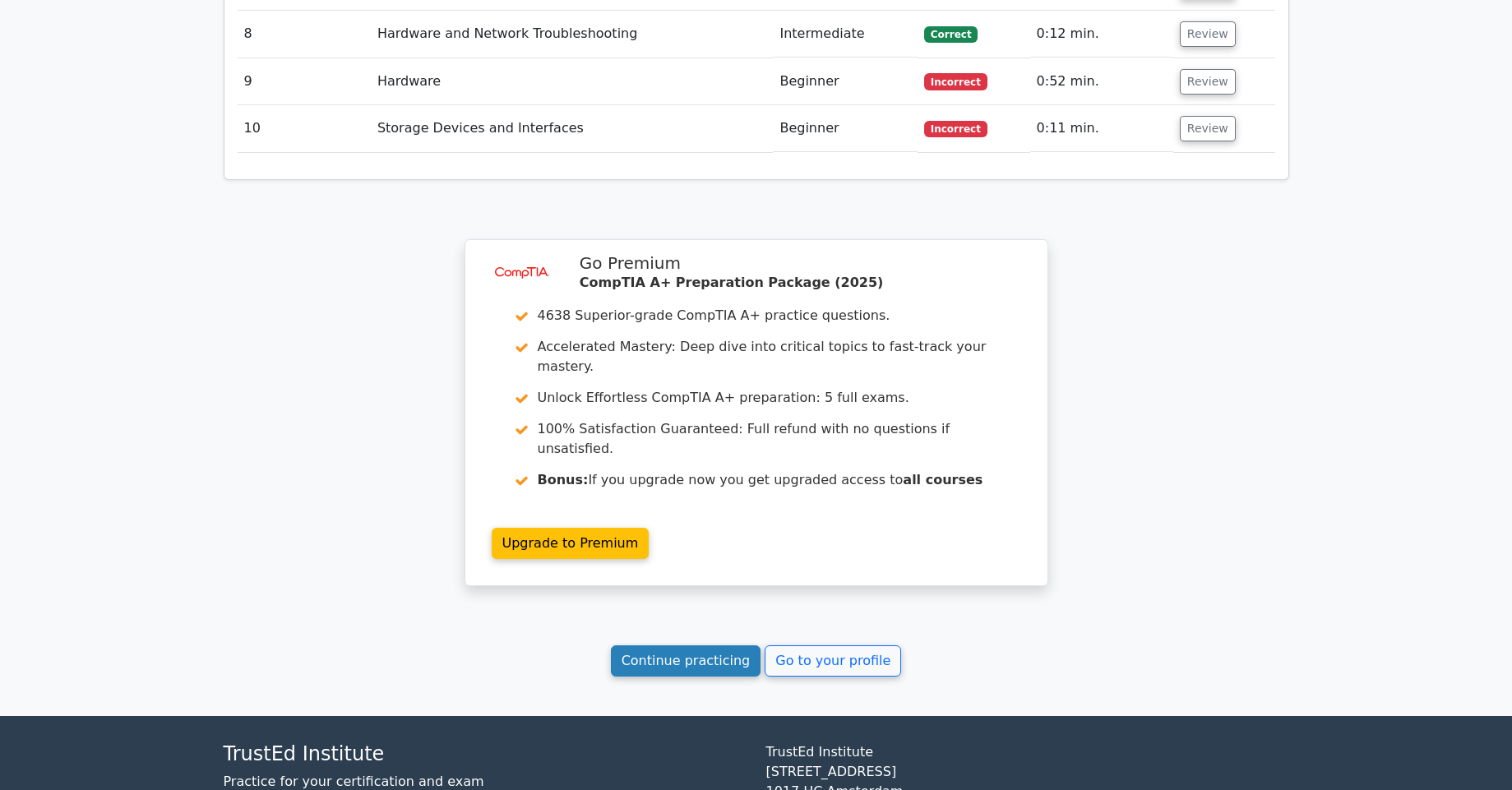
click at [706, 646] on link "Continue practicing" at bounding box center [686, 661] width 150 height 31
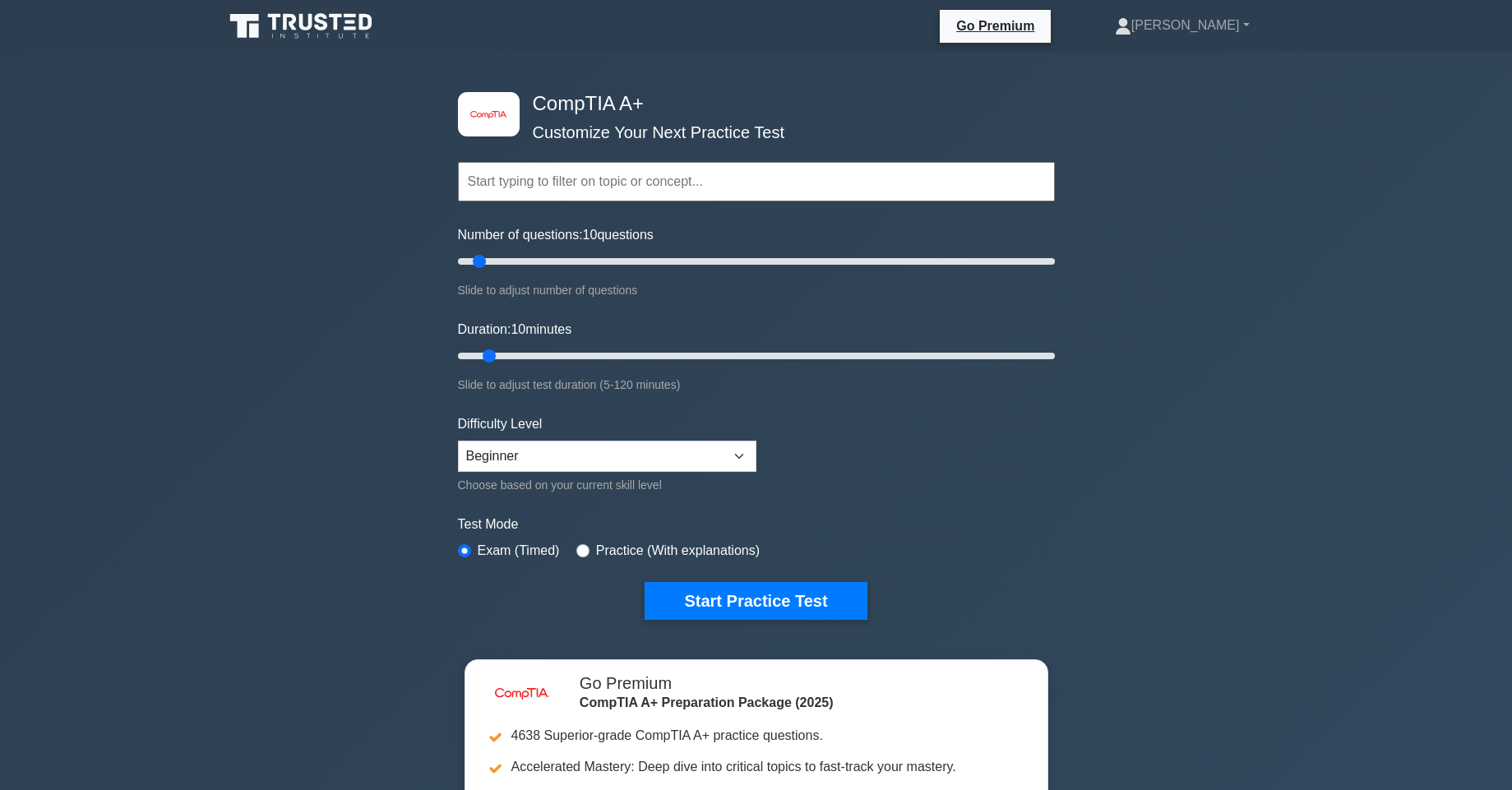
click at [806, 627] on div "image/svg+xml CompTIA A+ Customize Your Next Practice Test Topics Hardware Oper…" at bounding box center [757, 356] width 617 height 607
click at [806, 607] on button "Start Practice Test" at bounding box center [755, 601] width 222 height 38
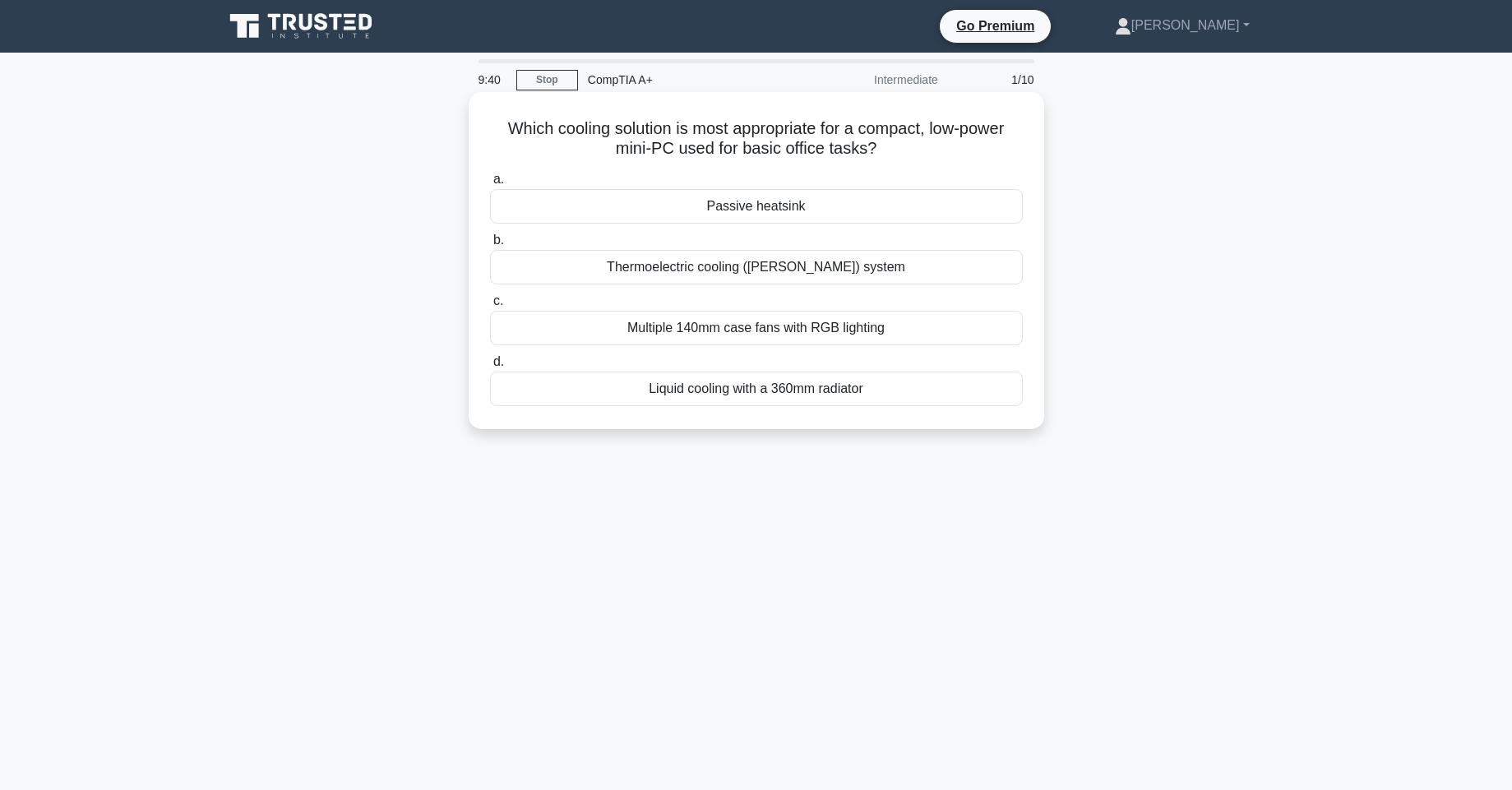
click at [693, 274] on div "Thermoelectric cooling ([PERSON_NAME]) system" at bounding box center [756, 268] width 533 height 35
click at [490, 246] on input "b. Thermoelectric cooling ([PERSON_NAME]) system" at bounding box center [490, 241] width 0 height 10
click at [814, 274] on div "The system will fail to recognize the graphics card" at bounding box center [756, 268] width 533 height 35
click at [490, 246] on input "b. The system will fail to recognize the graphics card" at bounding box center [490, 241] width 0 height 10
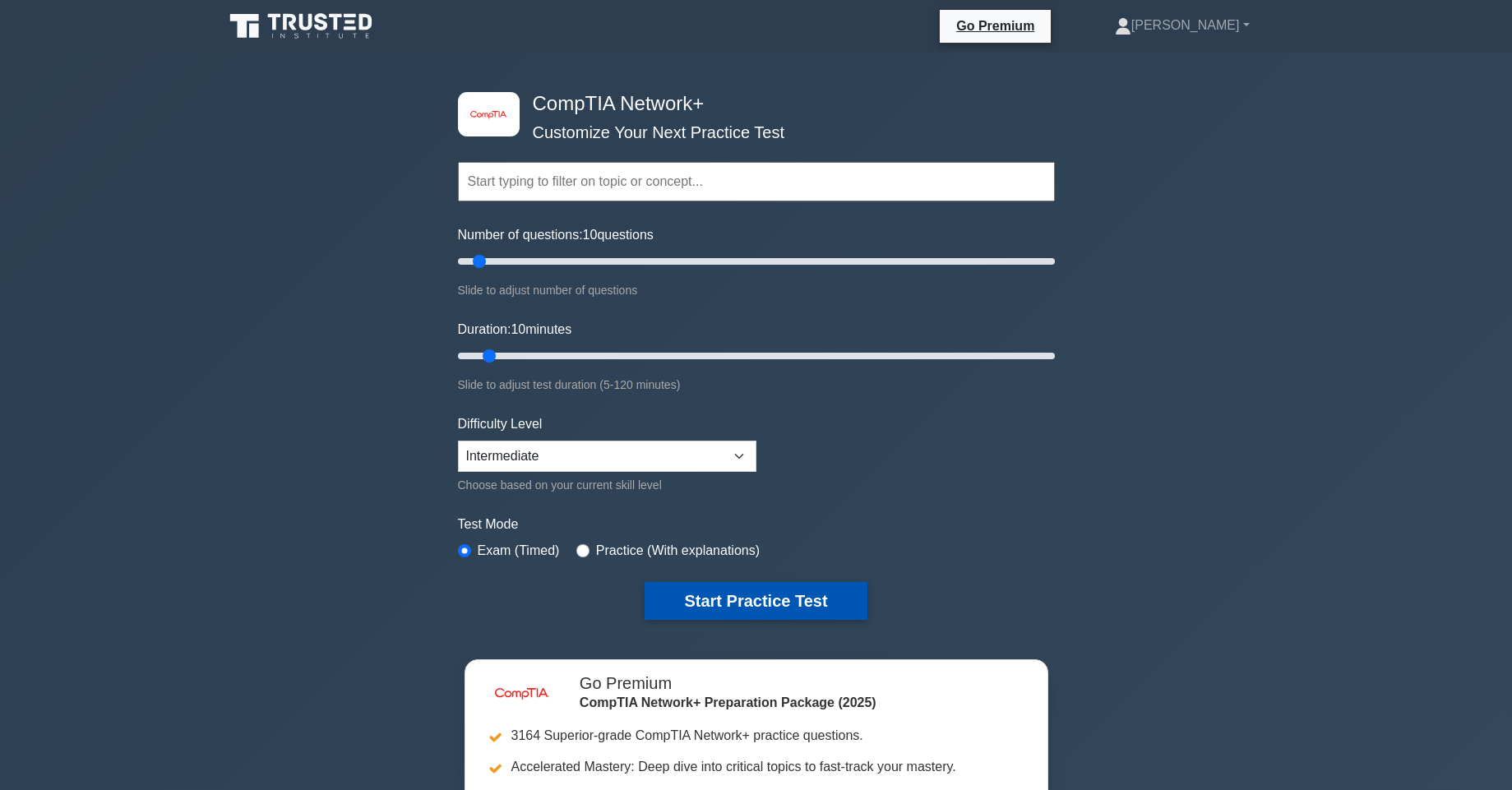
click at [725, 601] on button "Start Practice Test" at bounding box center [755, 601] width 222 height 38
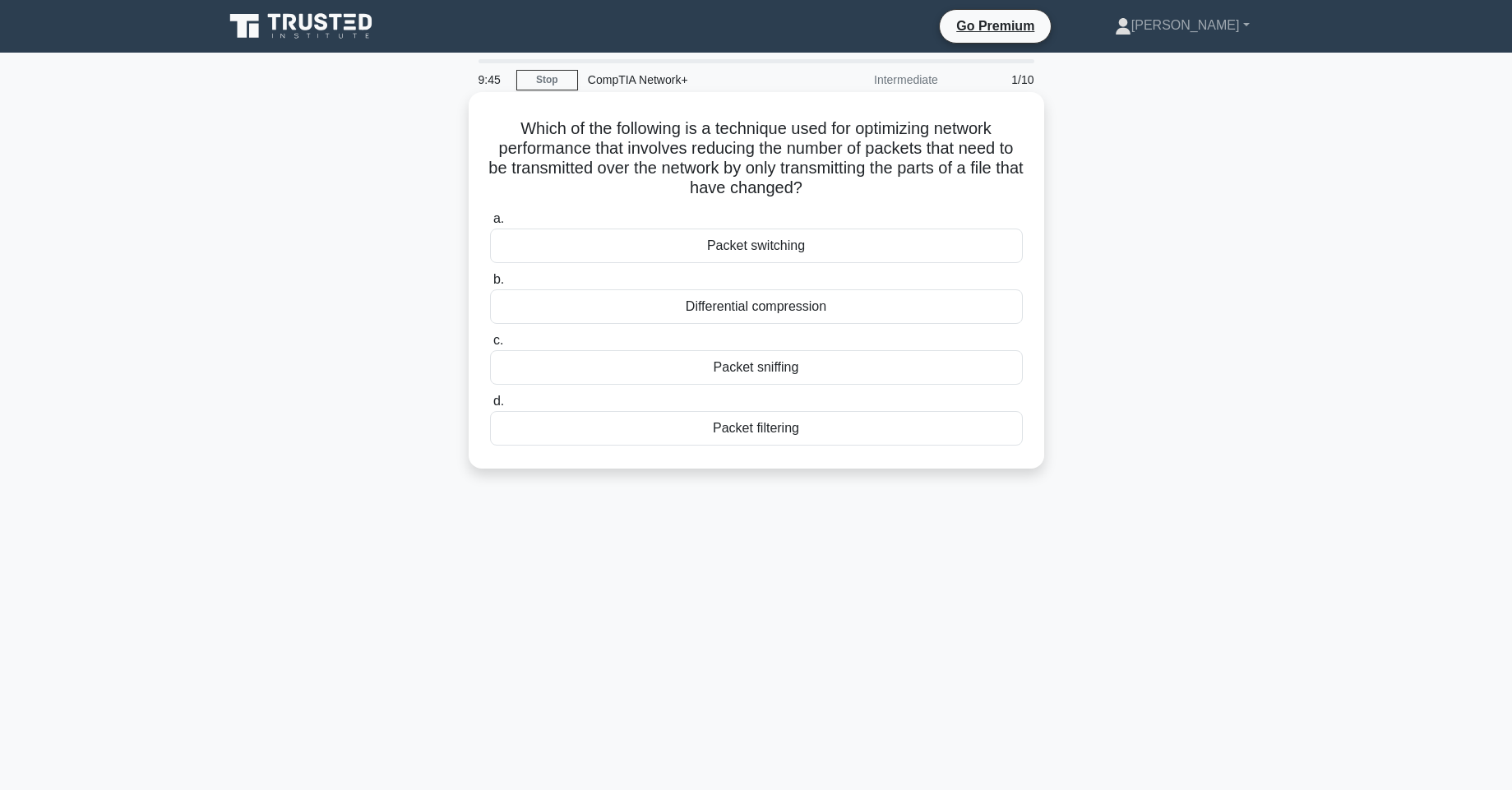
click at [867, 242] on div "Packet switching" at bounding box center [756, 246] width 533 height 35
click at [490, 224] on input "a. Packet switching" at bounding box center [490, 219] width 0 height 10
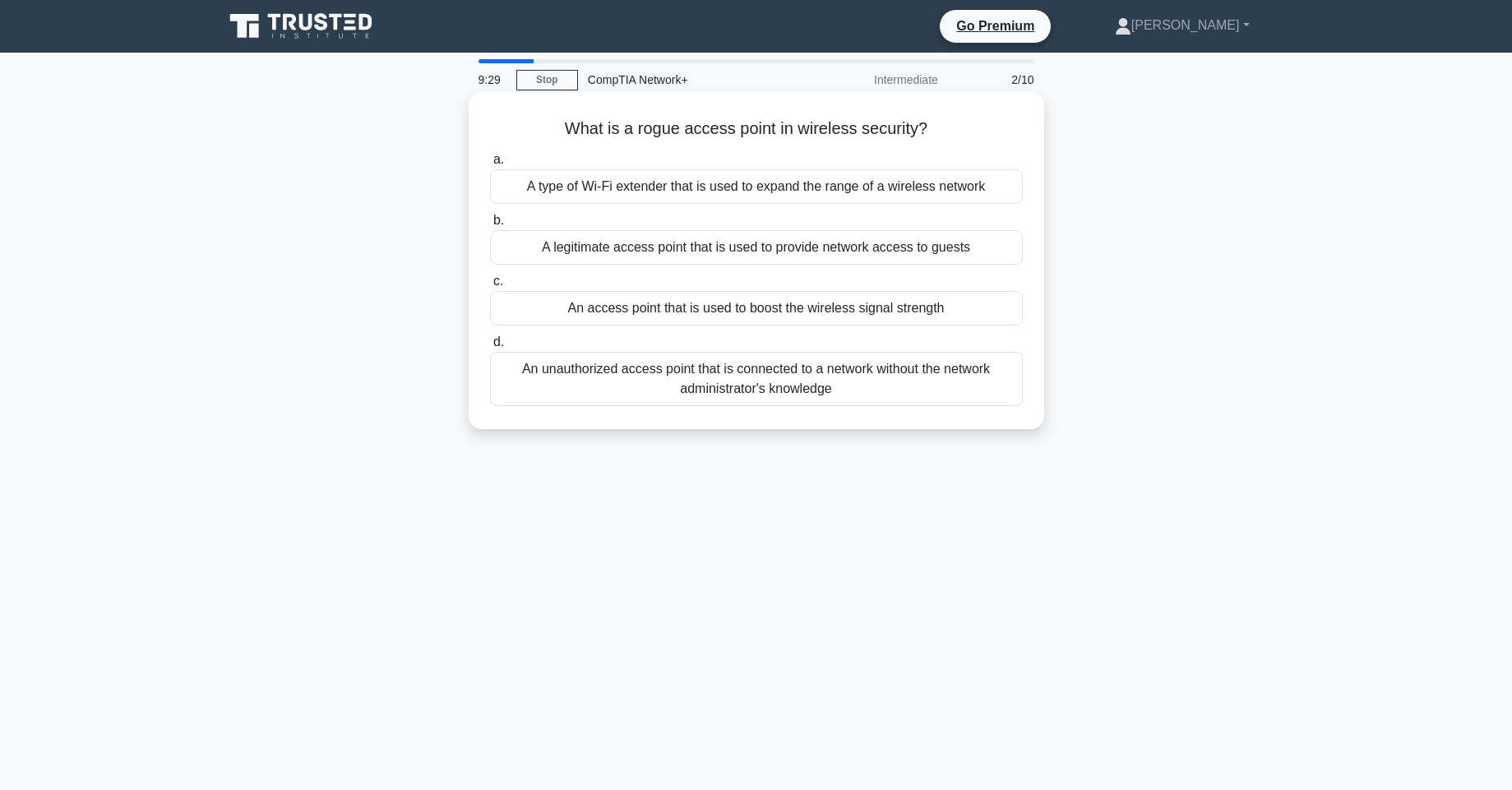
click at [865, 311] on div "An access point that is used to boost the wireless signal strength" at bounding box center [756, 309] width 533 height 35
click at [490, 287] on input "c. An access point that is used to boost the wireless signal strength" at bounding box center [490, 282] width 0 height 10
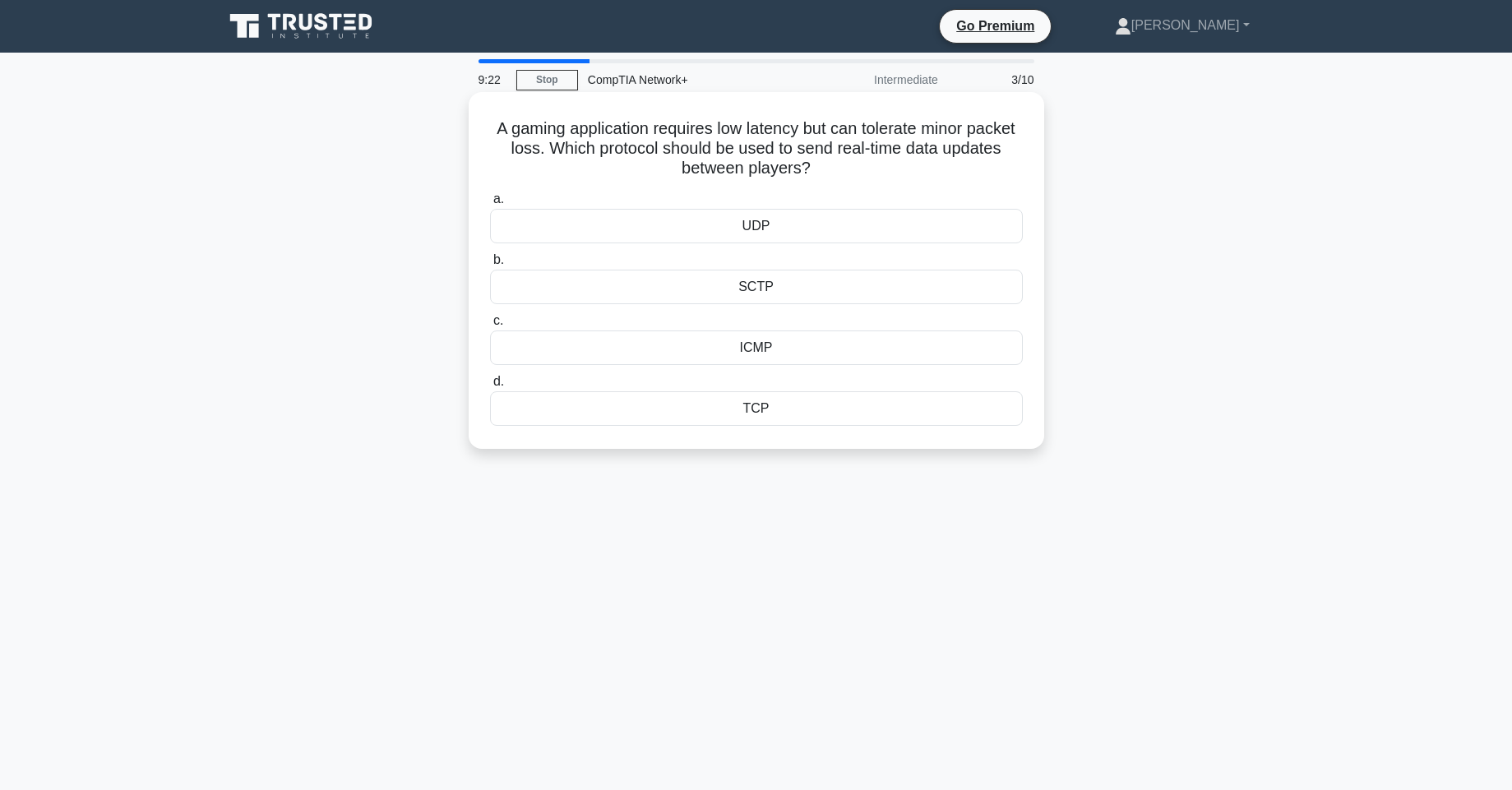
click at [751, 221] on div "UDP" at bounding box center [756, 226] width 533 height 35
click at [490, 205] on input "a. UDP" at bounding box center [490, 199] width 0 height 10
